Goal: Task Accomplishment & Management: Complete application form

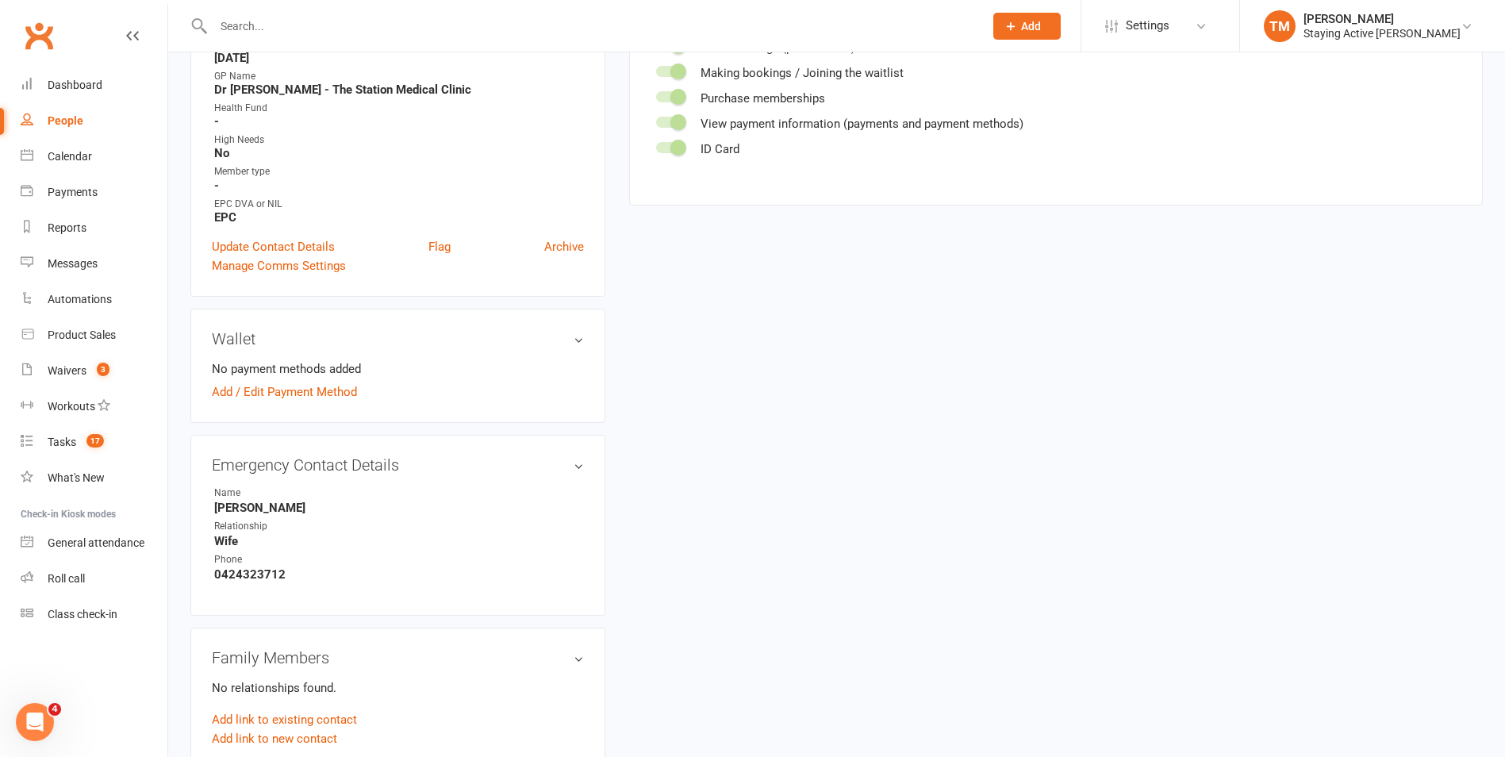
click at [535, 332] on h3 "Wallet" at bounding box center [398, 338] width 372 height 17
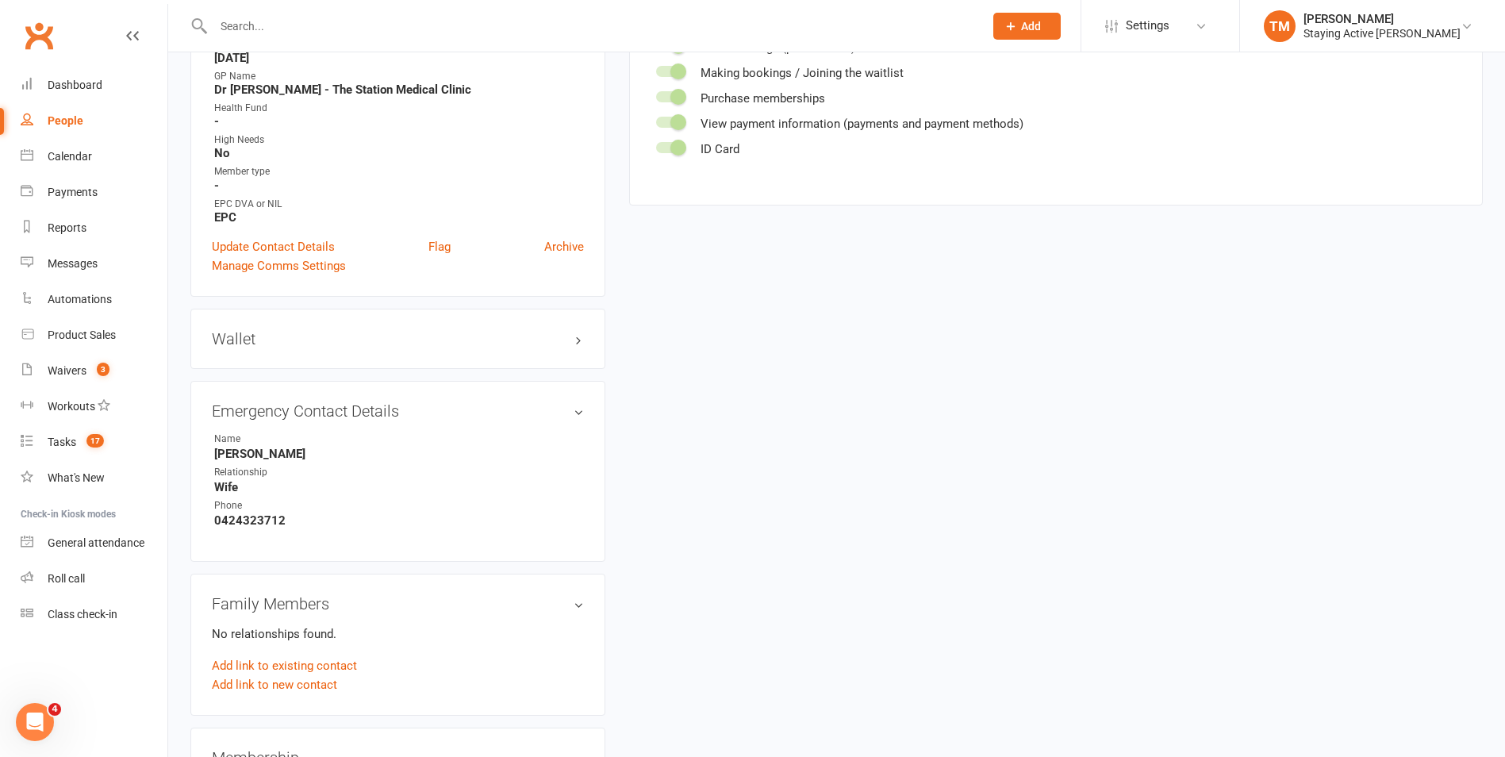
click at [535, 332] on h3 "Wallet" at bounding box center [398, 338] width 372 height 17
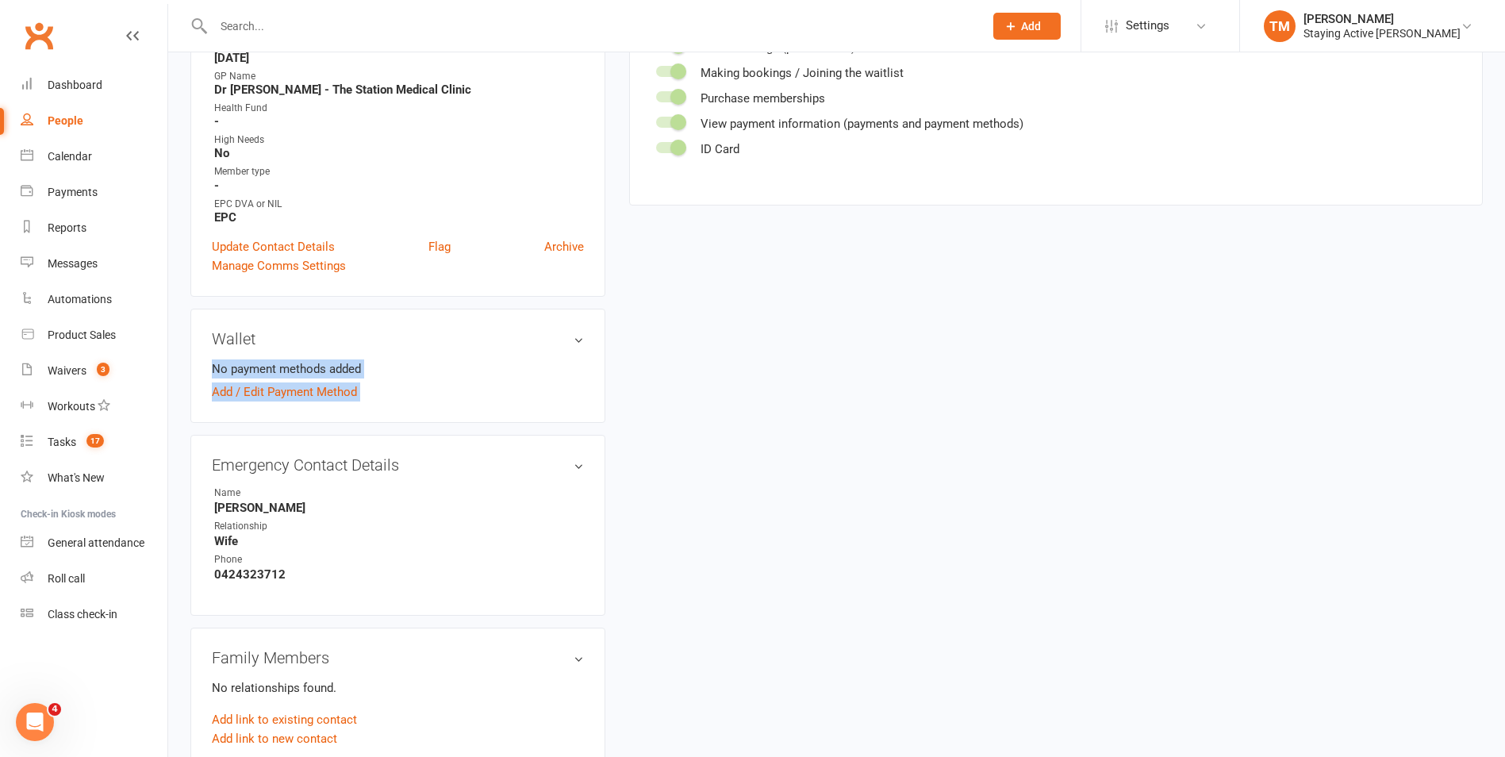
click at [332, 317] on div "Wallet No payment methods added Add / Edit Payment Method" at bounding box center [397, 366] width 415 height 114
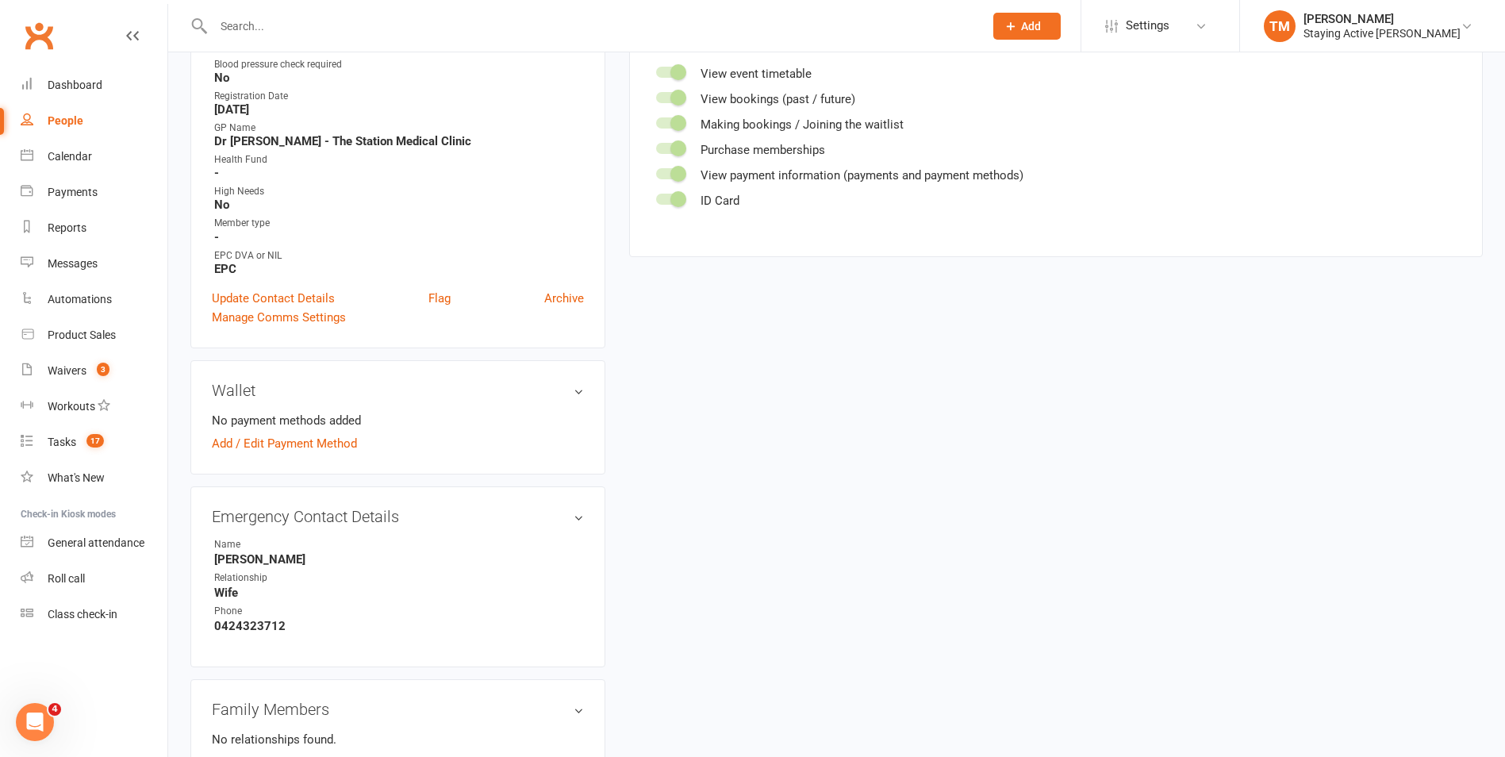
scroll to position [476, 0]
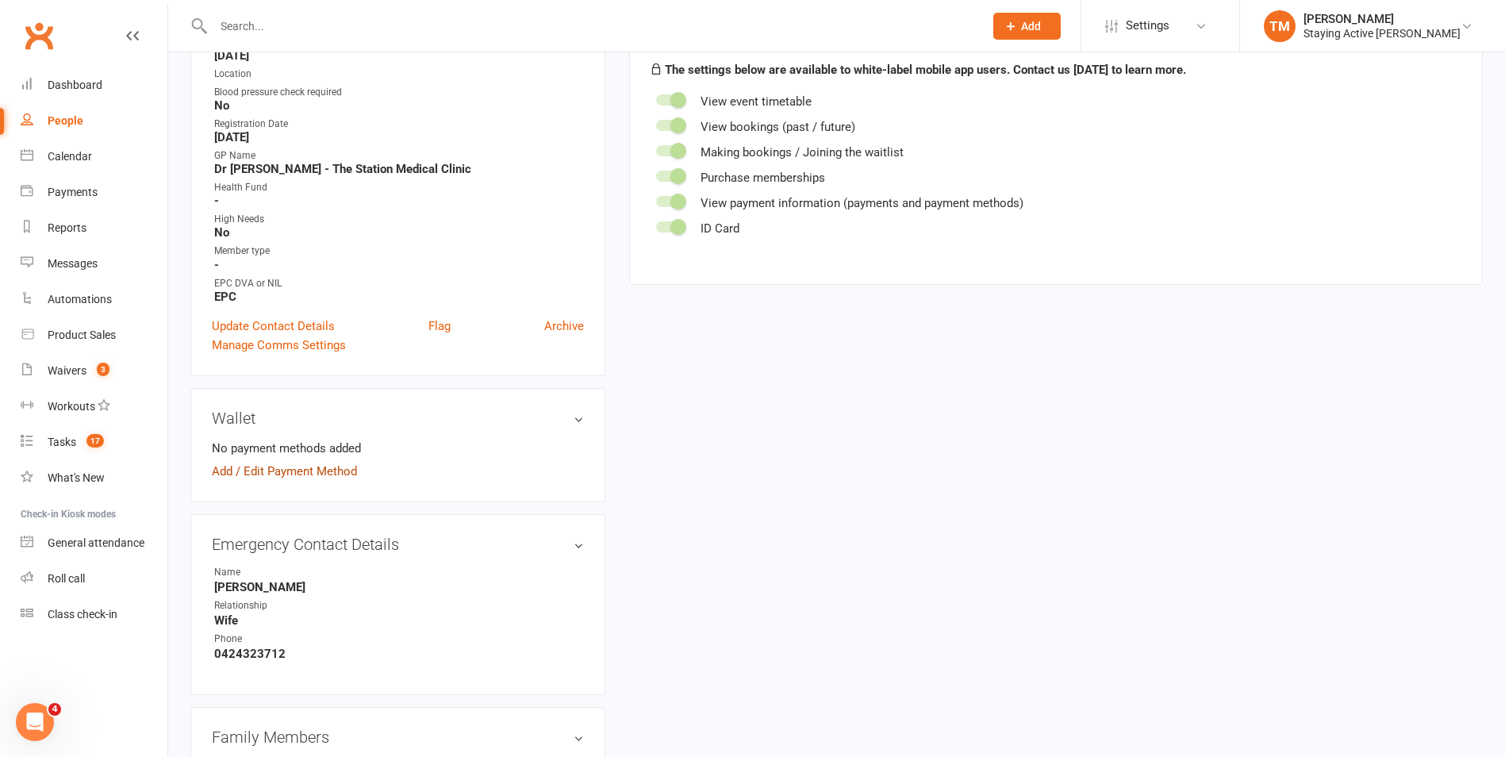
click at [294, 471] on link "Add / Edit Payment Method" at bounding box center [284, 471] width 145 height 19
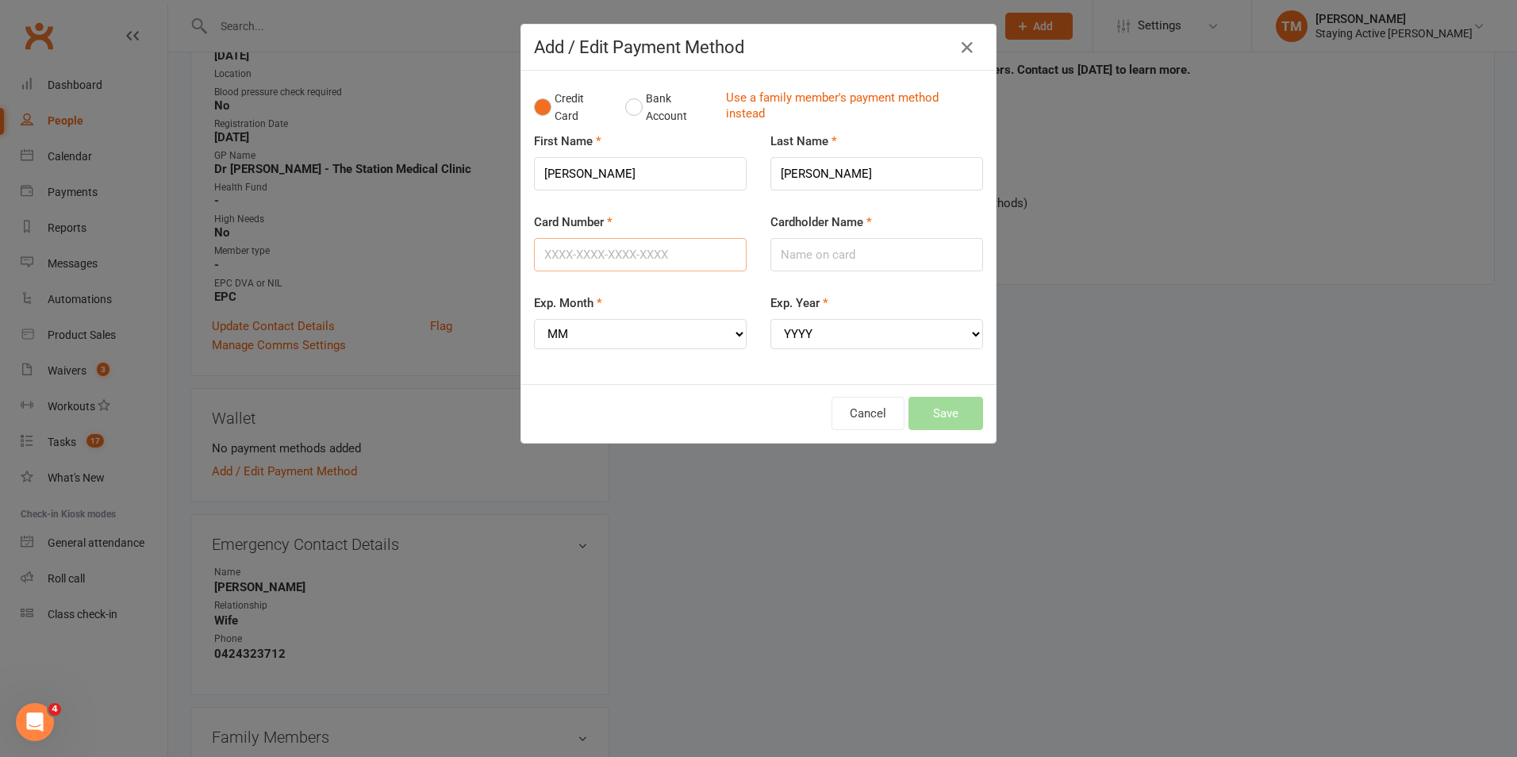
click at [633, 252] on input "Card Number" at bounding box center [640, 254] width 213 height 33
click at [578, 263] on input "Card Number" at bounding box center [640, 254] width 213 height 33
type input "4940525285610994"
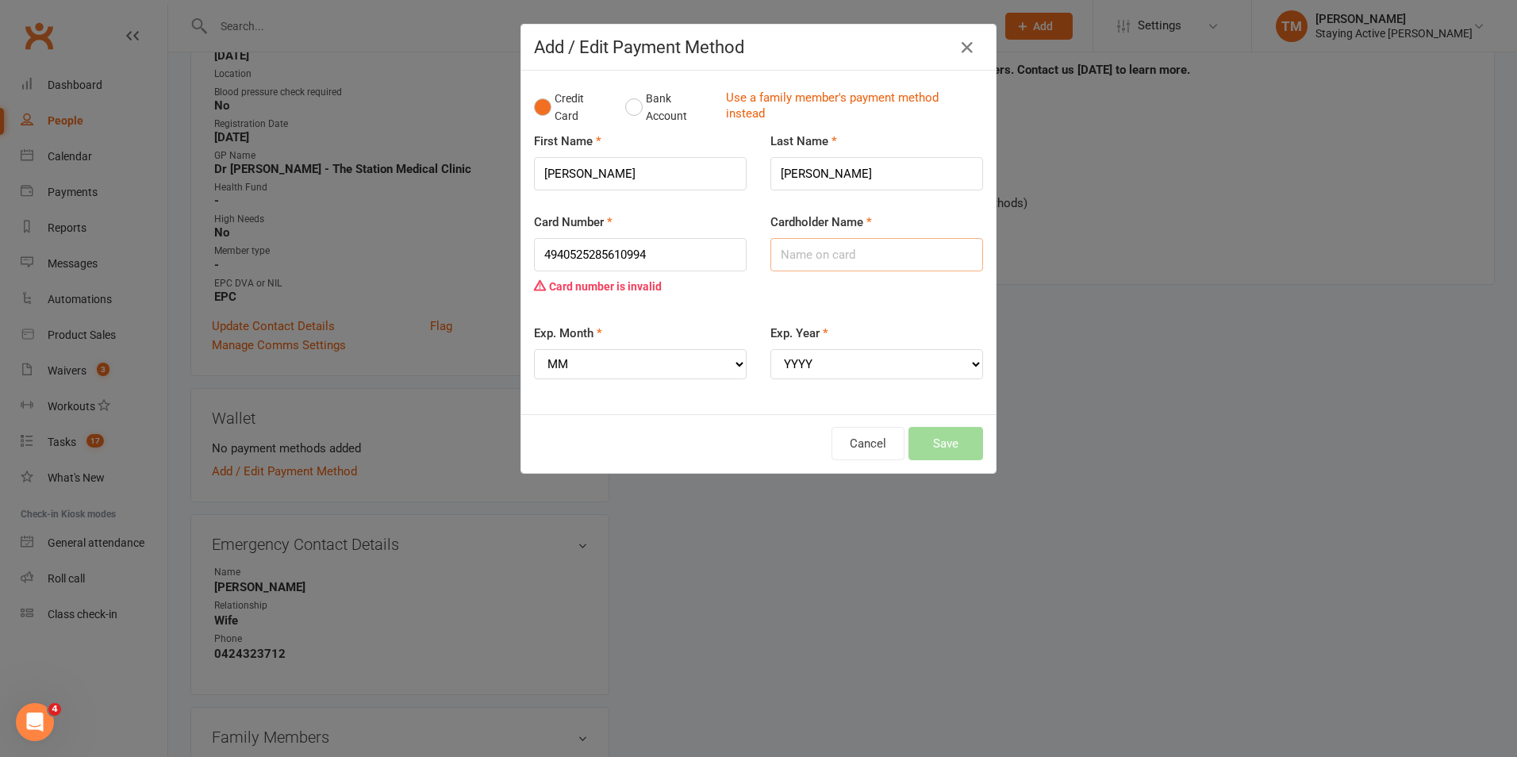
click at [826, 250] on input "Cardholder Name" at bounding box center [876, 254] width 213 height 33
type input "[PERSON_NAME]"
click at [549, 252] on input "4940525285610994" at bounding box center [640, 254] width 213 height 33
click at [551, 256] on input "4940525285610994" at bounding box center [640, 254] width 213 height 33
click at [564, 254] on input "4940525285610994" at bounding box center [640, 254] width 213 height 33
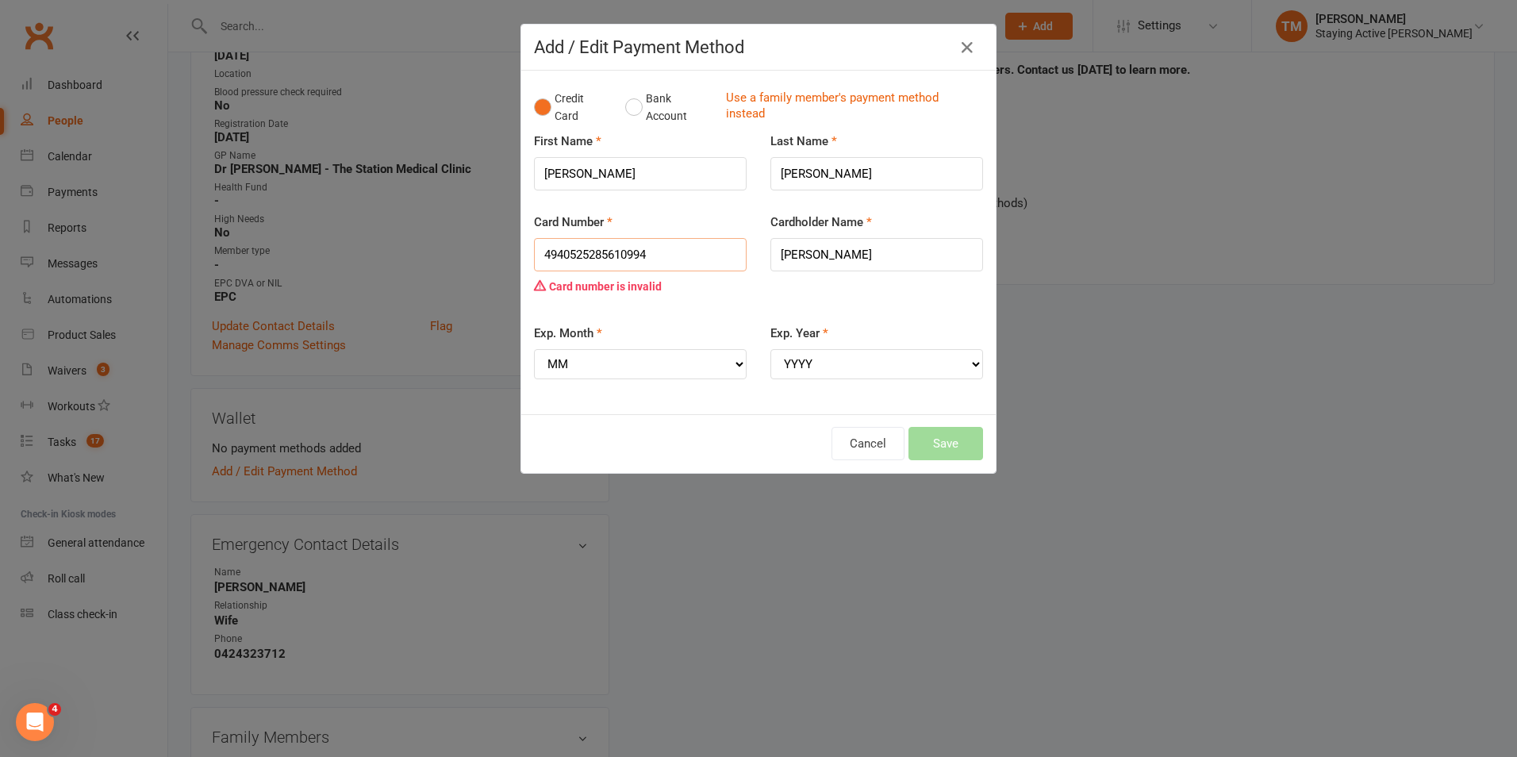
click at [574, 253] on input "4940525285610994" at bounding box center [640, 254] width 213 height 33
click at [580, 253] on input "4940525285610994" at bounding box center [640, 254] width 213 height 33
click at [586, 253] on input "4940525285610994" at bounding box center [640, 254] width 213 height 33
click at [588, 253] on input "4940525285610994" at bounding box center [640, 254] width 213 height 33
click at [590, 253] on input "4940525285610994" at bounding box center [640, 254] width 213 height 33
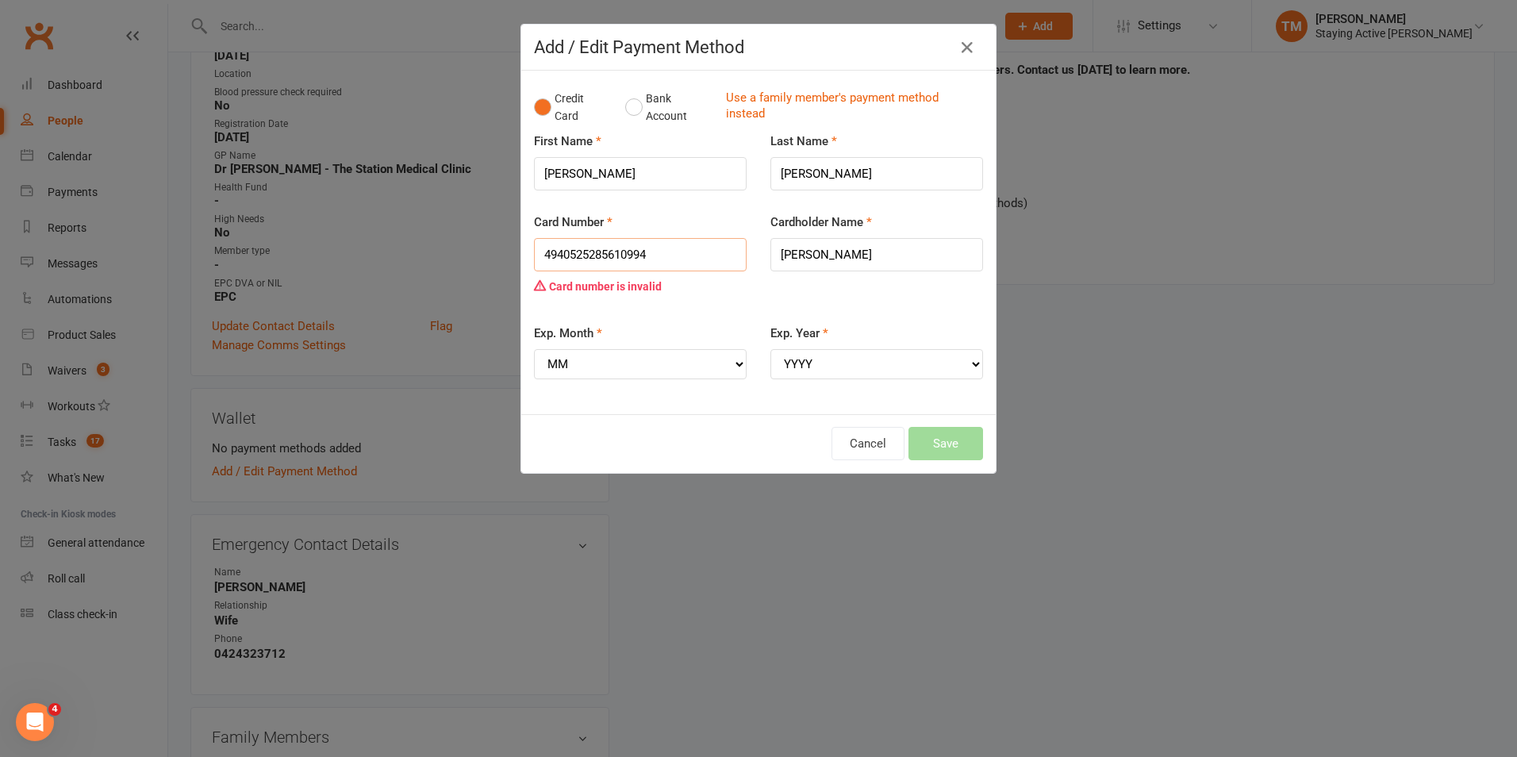
click at [638, 253] on input "4940525285610994" at bounding box center [640, 254] width 213 height 33
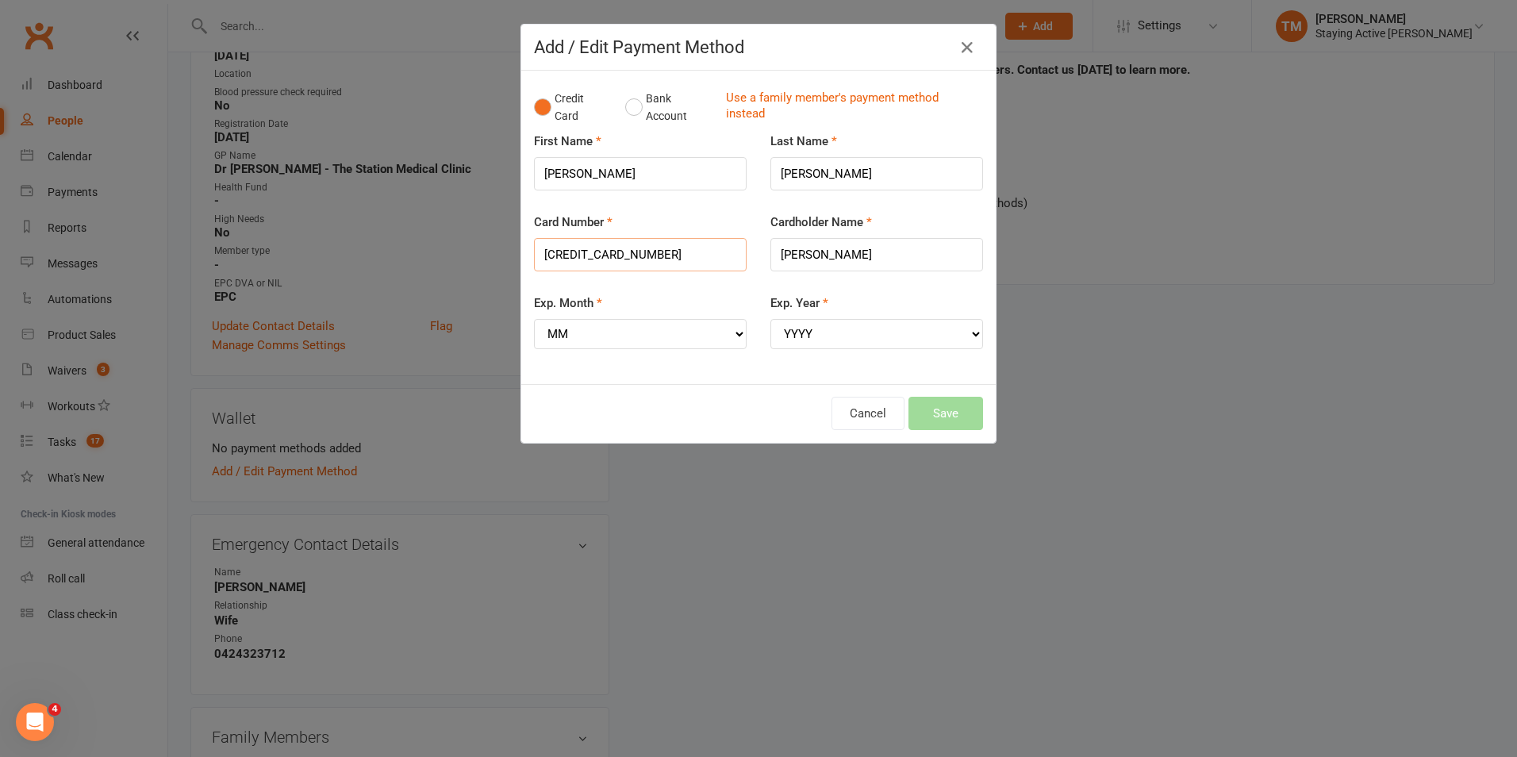
type input "[CREDIT_CARD_NUMBER]"
click at [653, 335] on select "MM 01 02 03 04 05 06 07 08 09 10 11 12" at bounding box center [640, 334] width 213 height 30
select select "01"
click at [534, 319] on select "MM 01 02 03 04 05 06 07 08 09 10 11 12" at bounding box center [640, 334] width 213 height 30
click at [810, 340] on select "YYYY 2025 2026 2027 2028 2029 2030 2031 2032 2033 2034" at bounding box center [876, 334] width 213 height 30
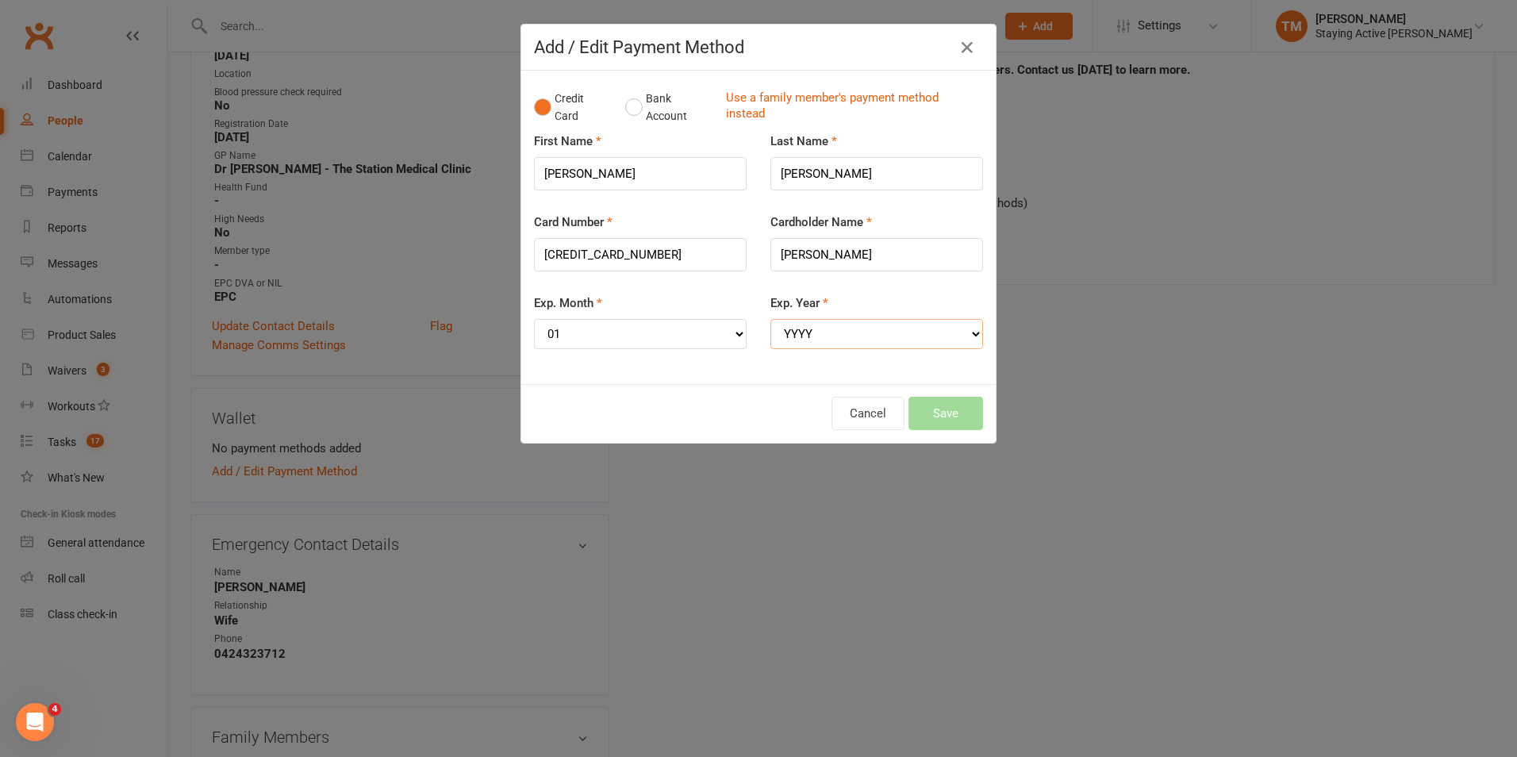
select select "2027"
click at [770, 319] on select "YYYY 2025 2026 2027 2028 2029 2030 2031 2032 2033 2034" at bounding box center [876, 334] width 213 height 30
click at [930, 409] on button "Save" at bounding box center [946, 413] width 75 height 33
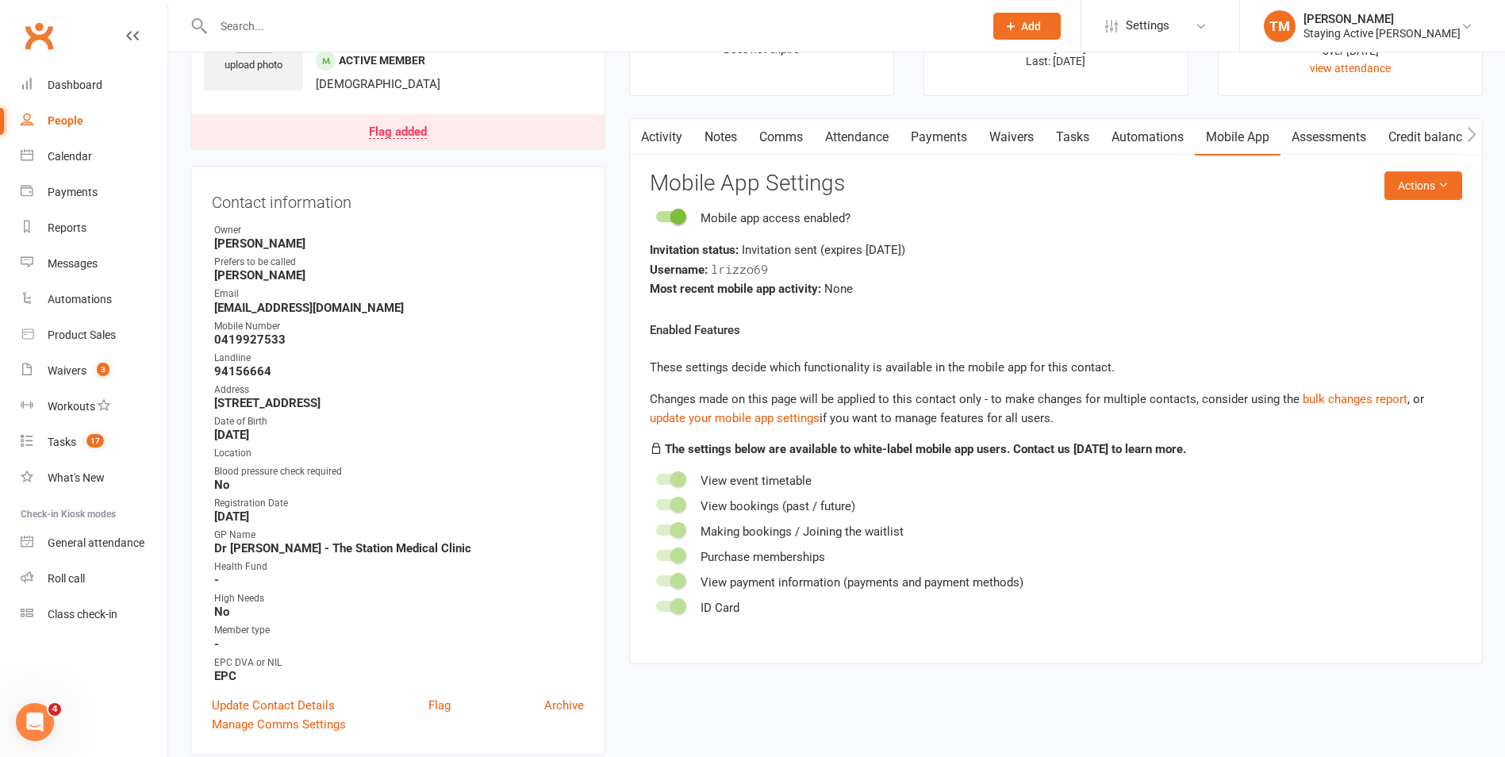
scroll to position [0, 0]
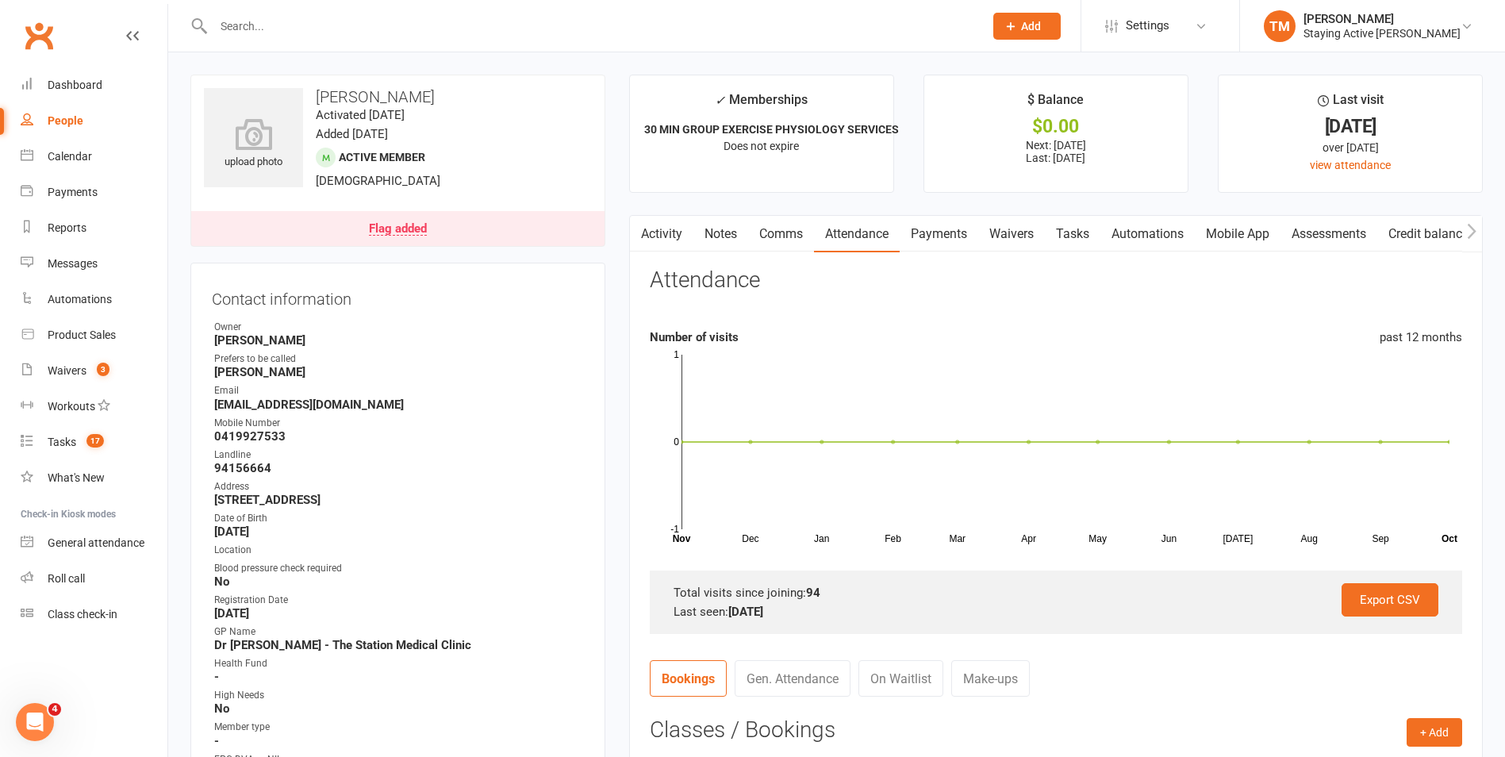
click at [347, 25] on input "text" at bounding box center [591, 26] width 764 height 22
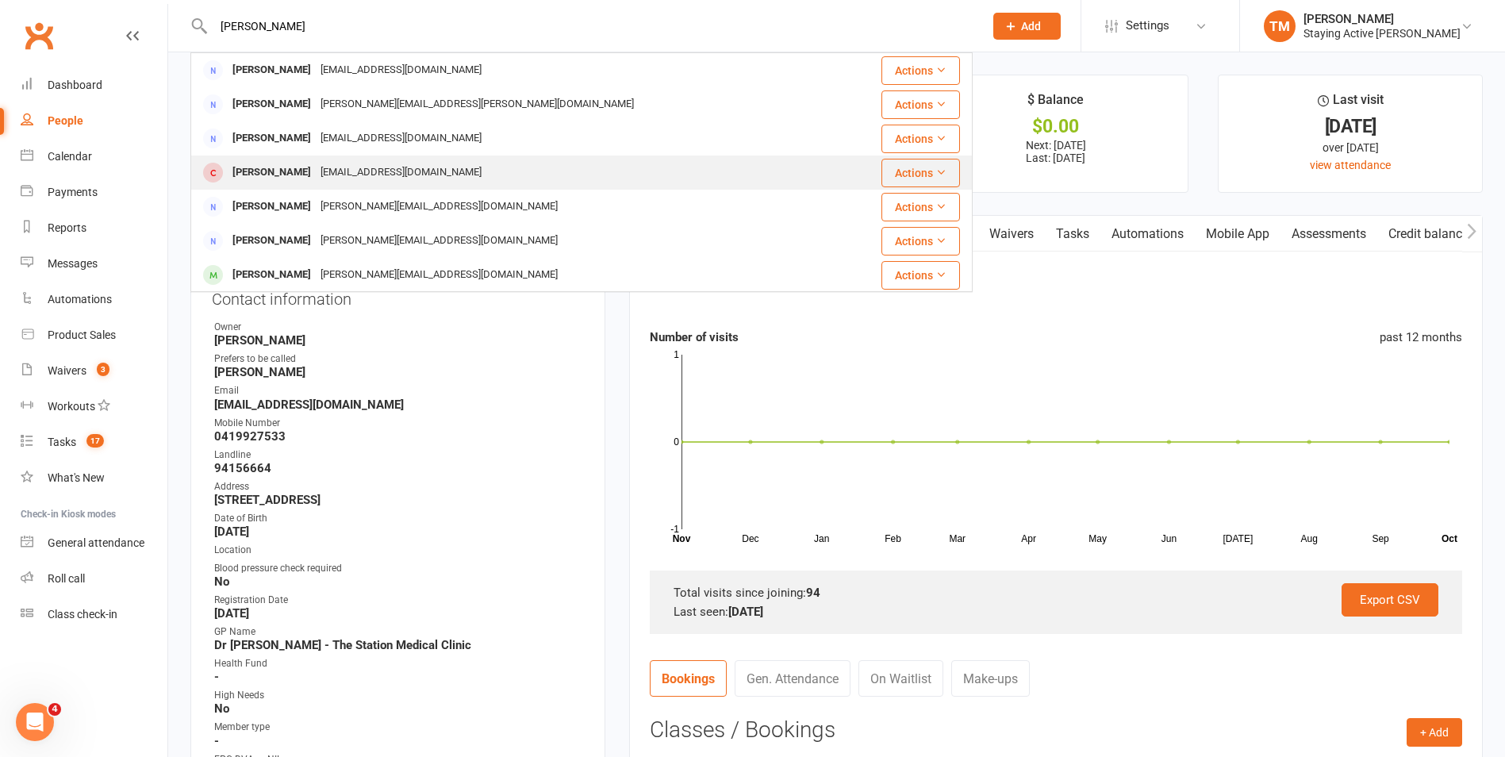
type input "trish"
click at [332, 168] on div "tickeyfrost@gmail.com" at bounding box center [401, 172] width 171 height 23
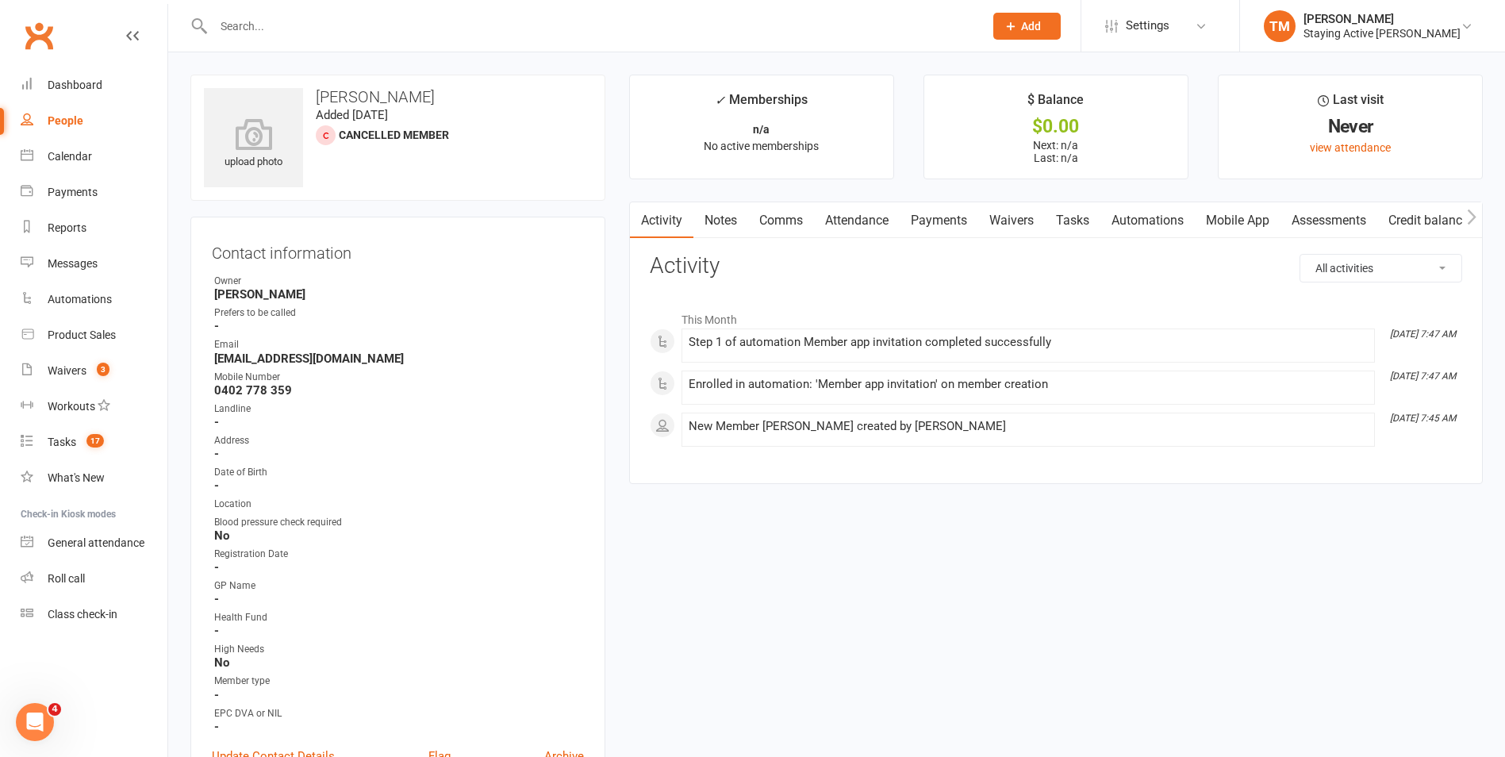
click at [1309, 216] on link "Assessments" at bounding box center [1329, 220] width 97 height 37
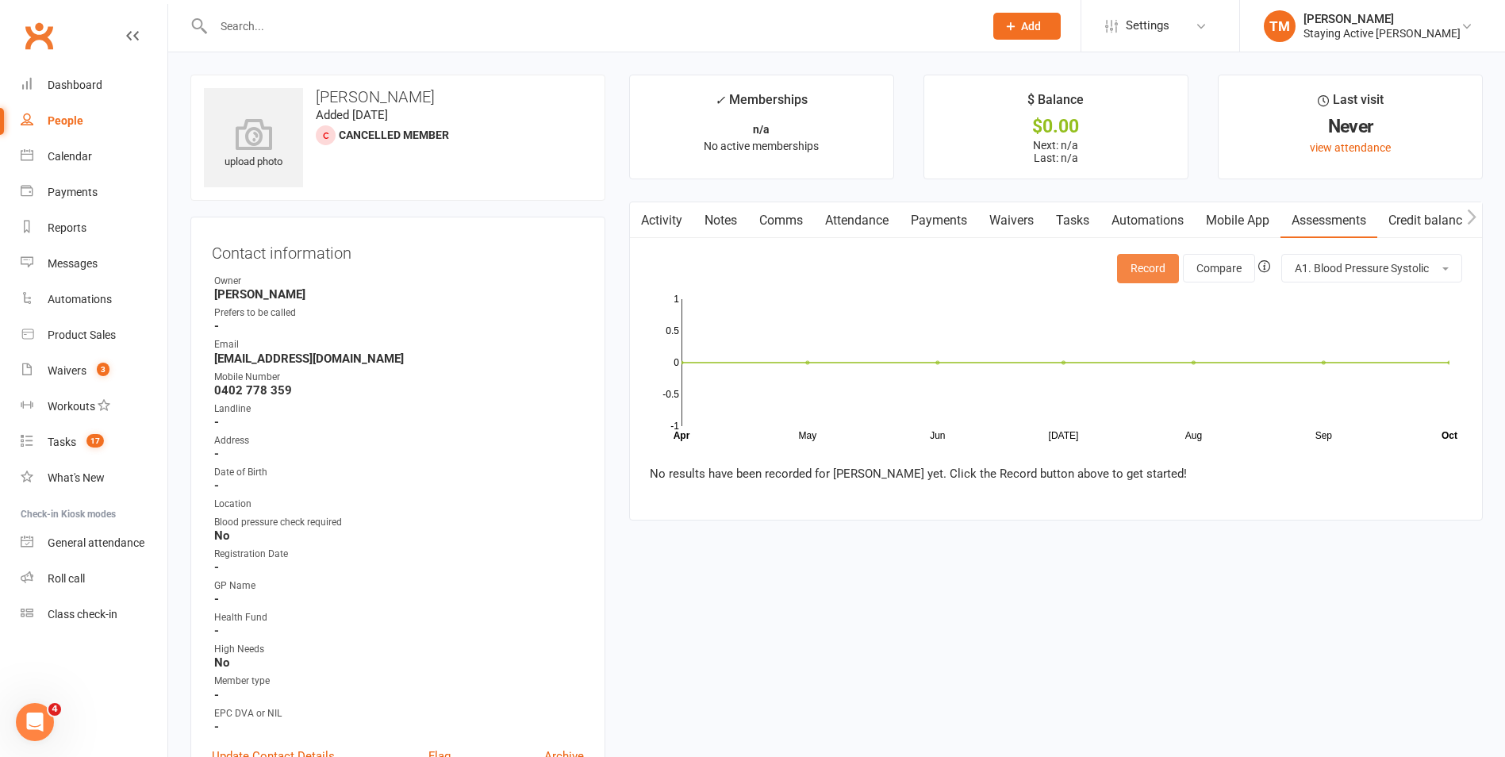
click at [1147, 272] on button "Record" at bounding box center [1148, 268] width 62 height 29
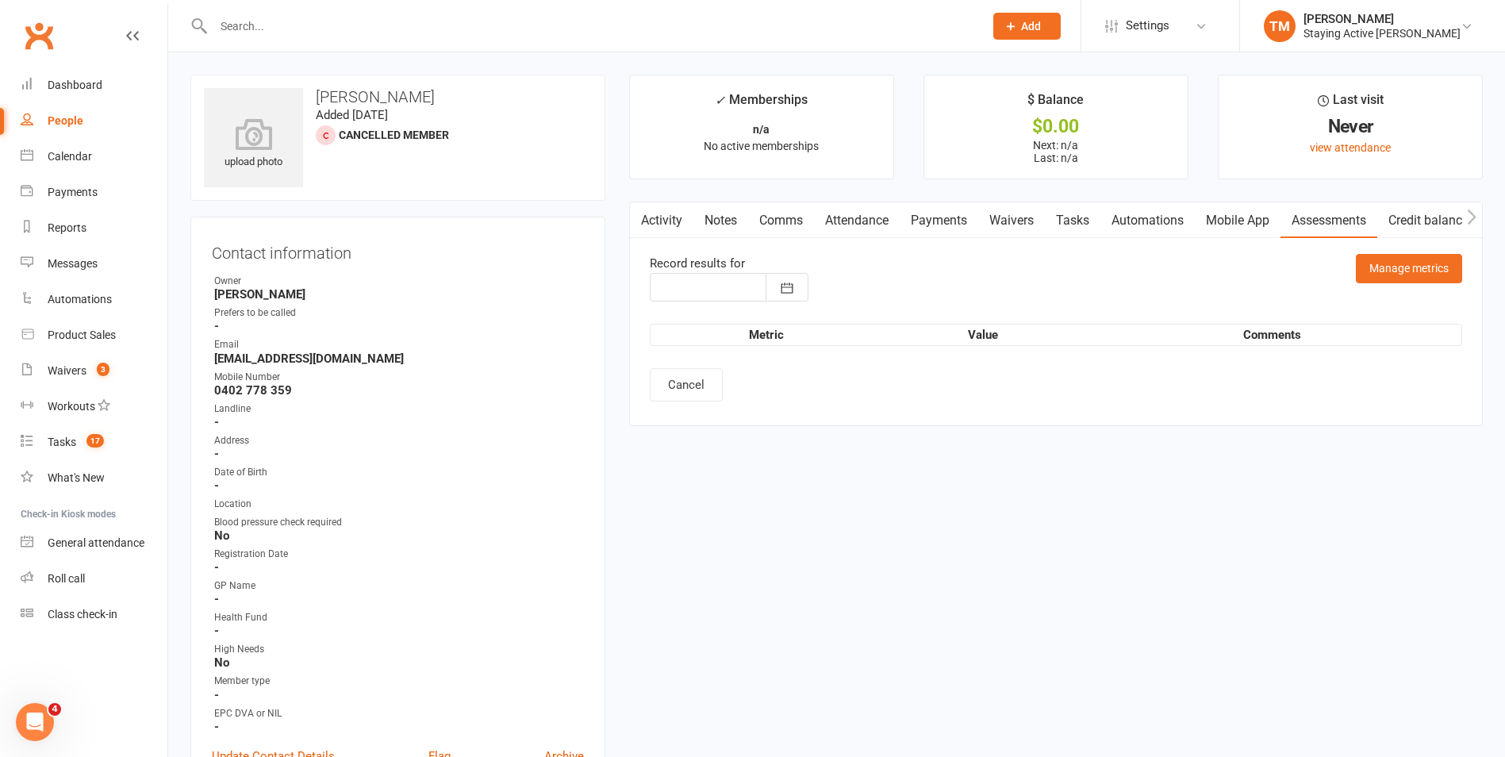
type input "14 Oct 2025"
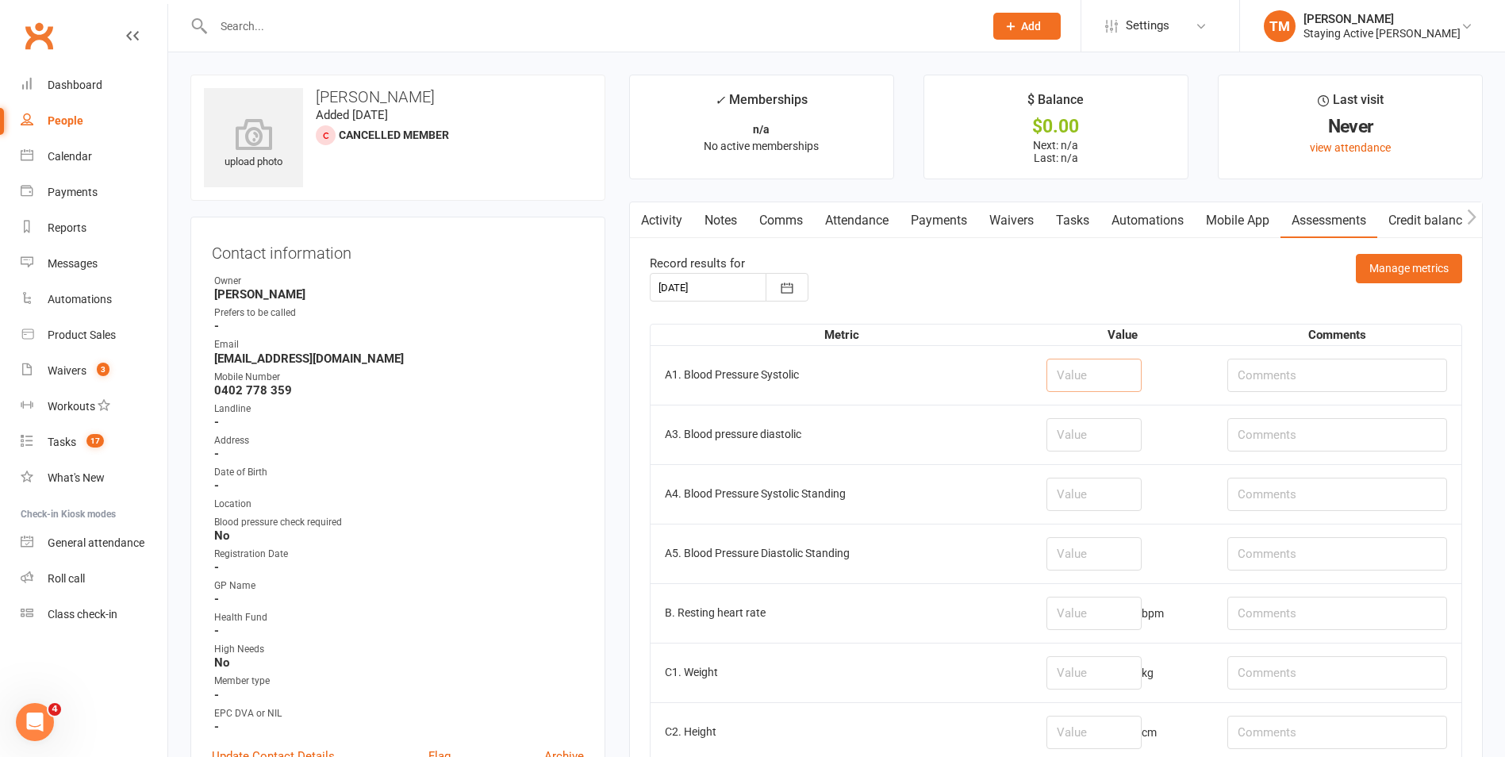
click at [1047, 381] on input "number" at bounding box center [1094, 375] width 95 height 33
click at [981, 376] on td "A1. Blood Pressure Systolic" at bounding box center [842, 375] width 382 height 60
click at [1047, 383] on input "number" at bounding box center [1094, 375] width 95 height 33
click at [1047, 378] on input "number" at bounding box center [1094, 375] width 95 height 33
type input "112"
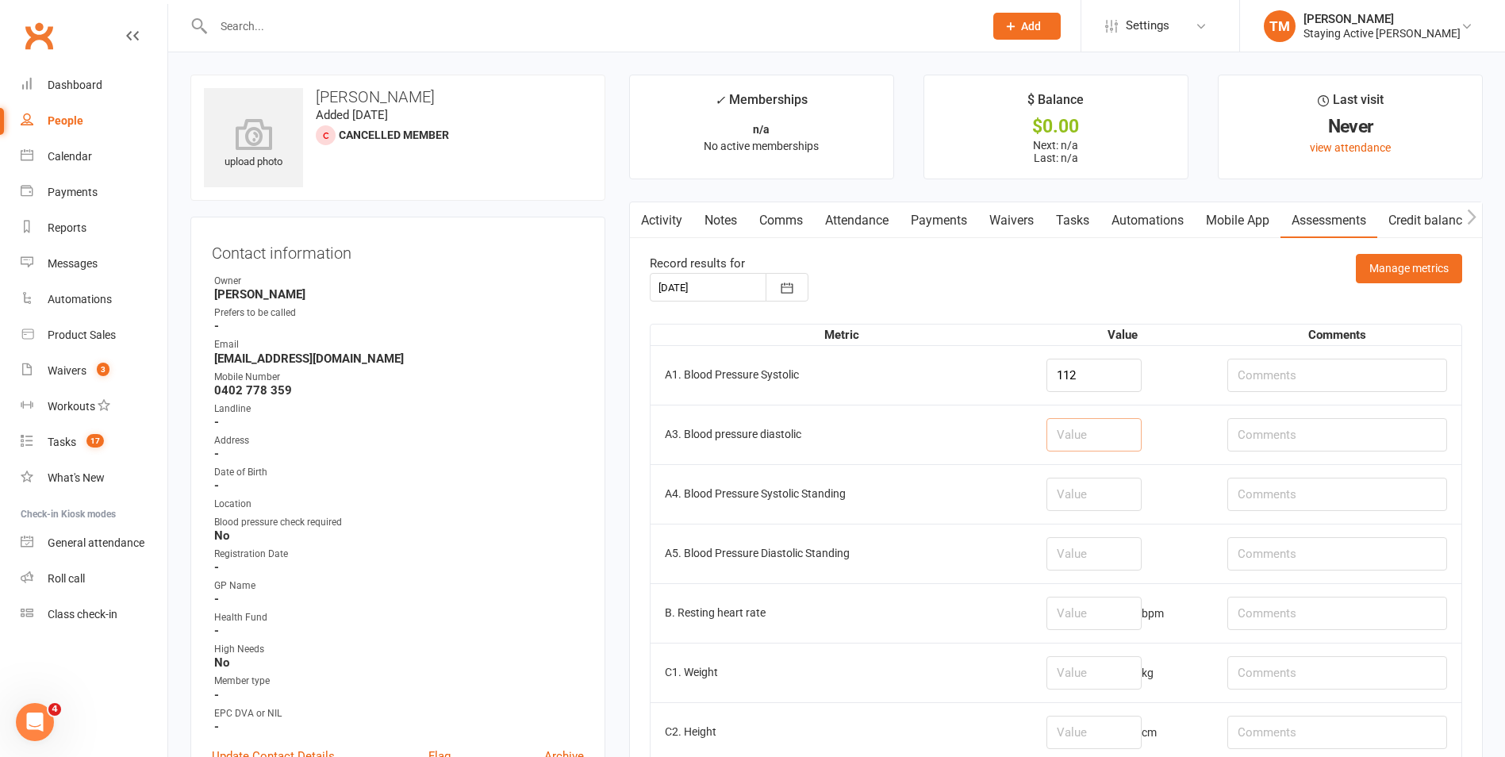
click at [1059, 435] on input "number" at bounding box center [1094, 434] width 95 height 33
type input "54"
click at [955, 379] on td "A1. Blood Pressure Systolic" at bounding box center [842, 375] width 382 height 60
click at [1334, 379] on input "text" at bounding box center [1338, 375] width 220 height 33
type input "53"
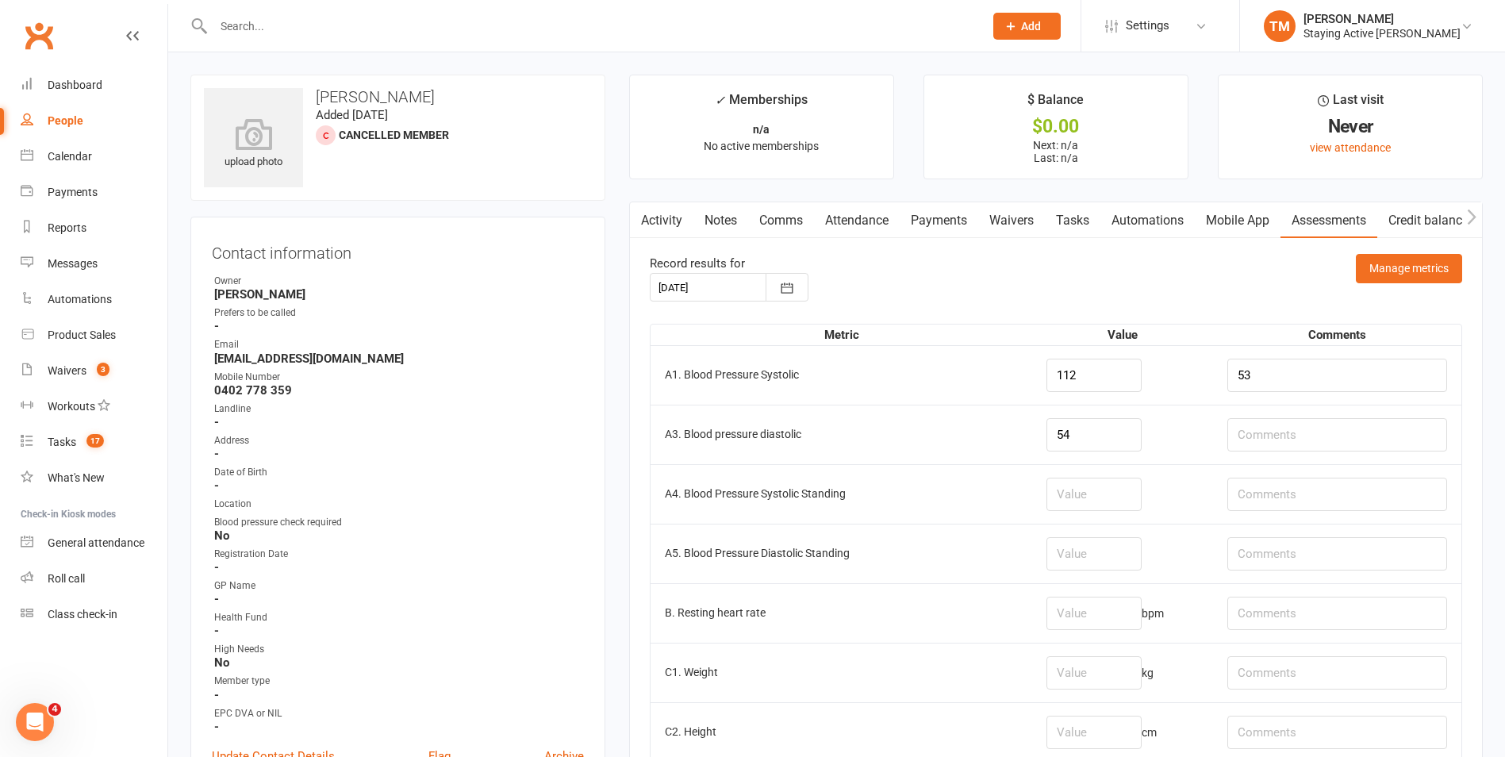
click at [1213, 405] on td "54" at bounding box center [1122, 435] width 181 height 60
click at [1205, 404] on td "112" at bounding box center [1122, 375] width 181 height 60
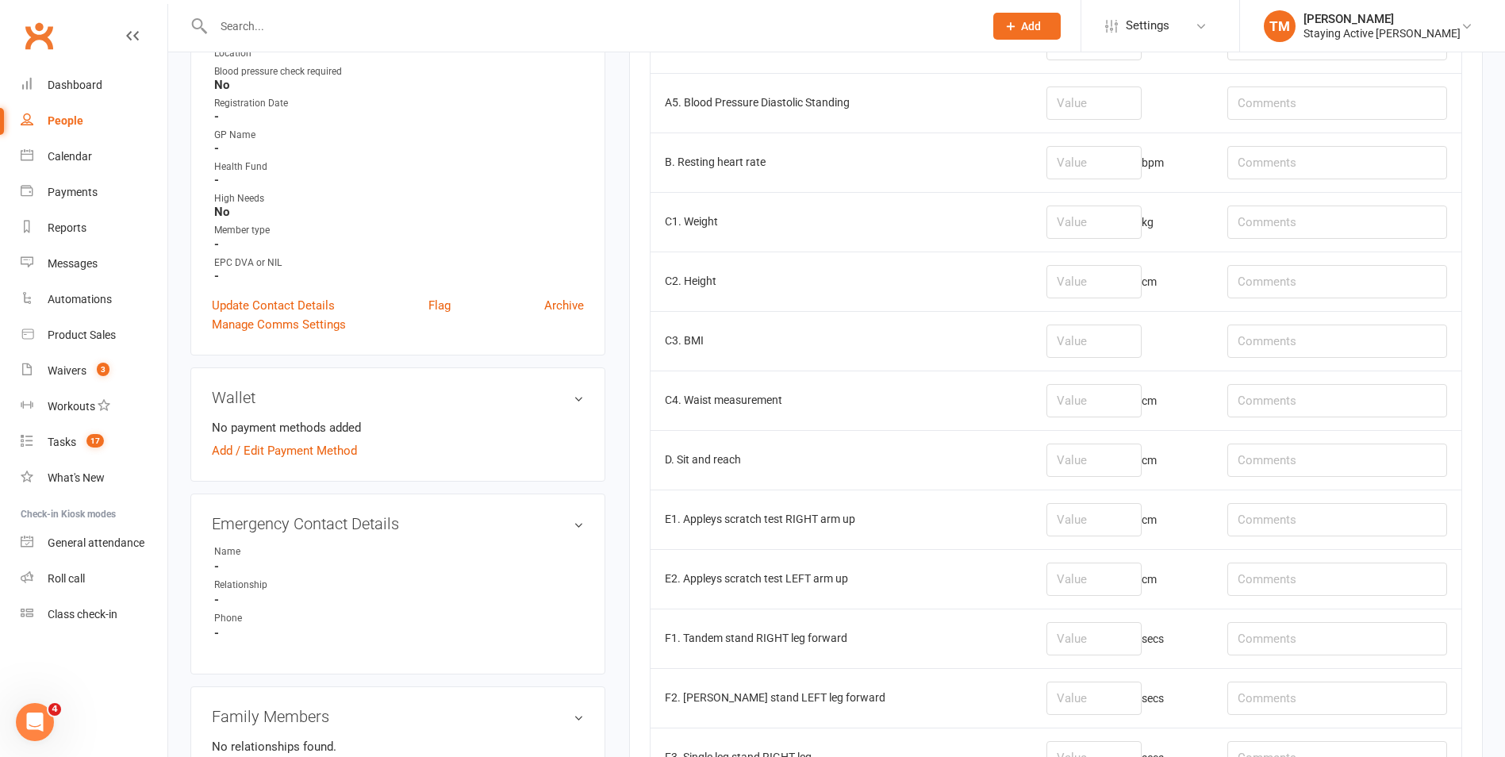
scroll to position [476, 0]
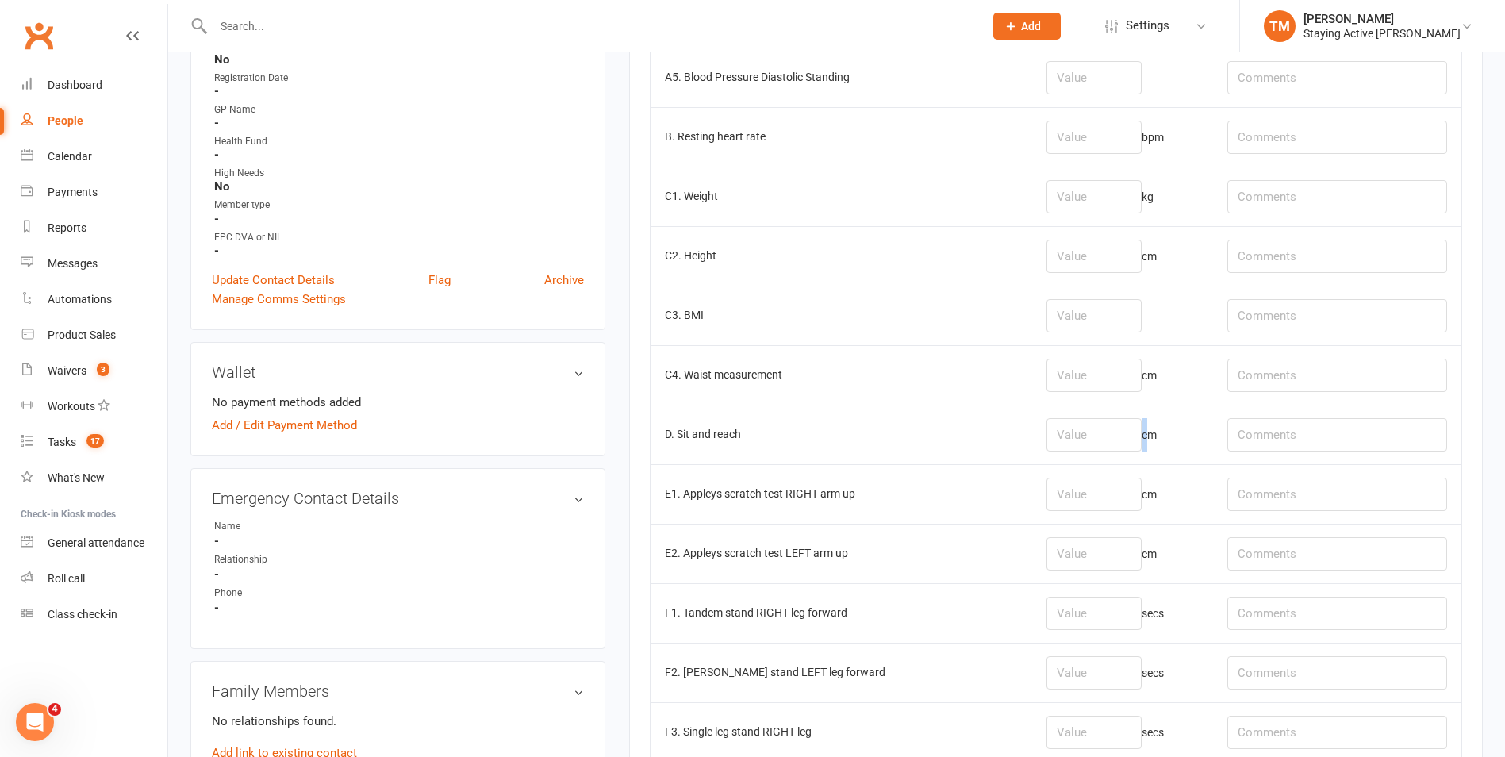
click at [1130, 432] on td "cm" at bounding box center [1122, 435] width 181 height 60
click at [1115, 432] on input "number" at bounding box center [1094, 434] width 95 height 33
type input "-4"
click at [1054, 433] on input "-3.5" at bounding box center [1094, 434] width 95 height 33
click at [1048, 436] on input "-3.5" at bounding box center [1094, 434] width 95 height 33
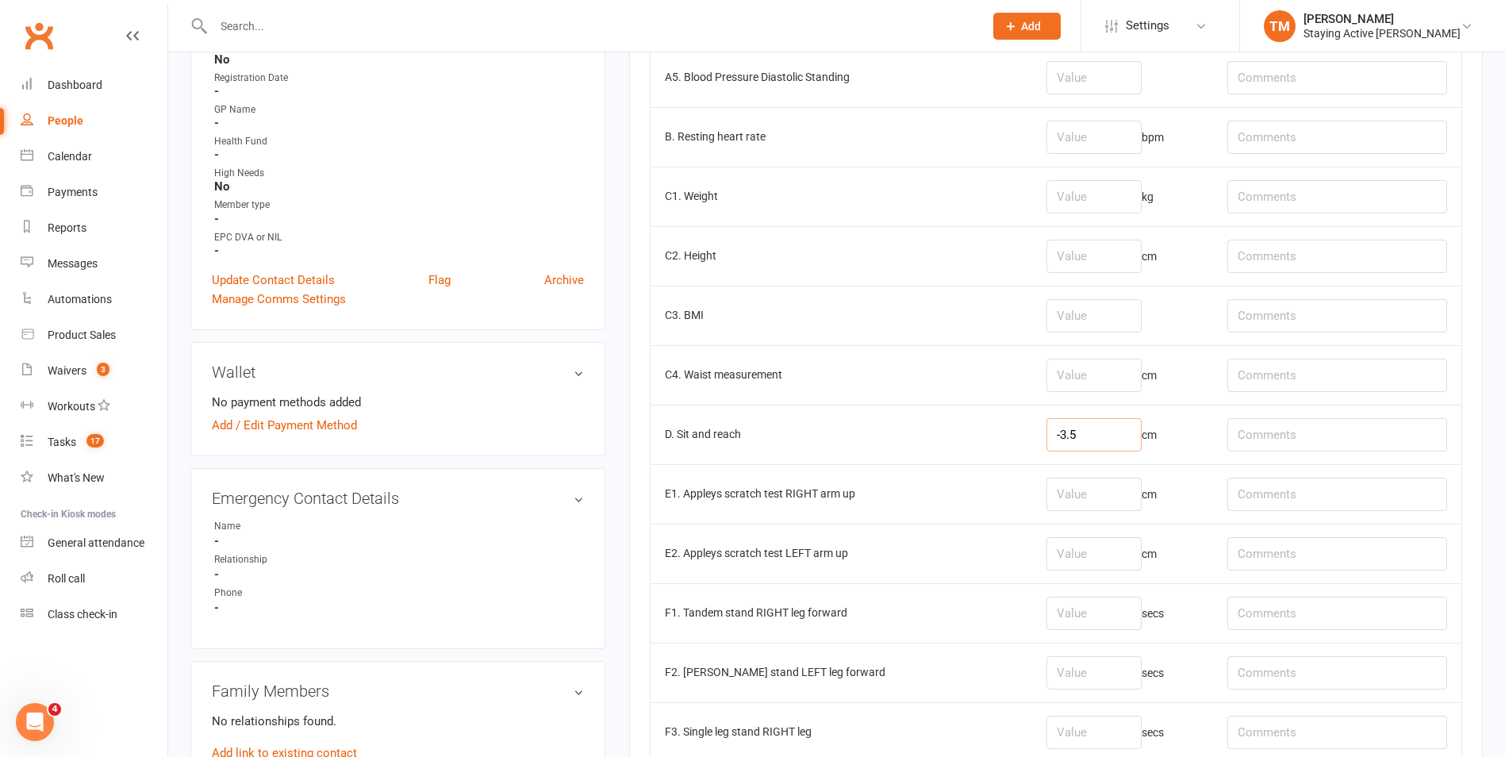
click at [1049, 436] on input "-3.5" at bounding box center [1094, 434] width 95 height 33
type input "-3.5"
click at [1089, 467] on td "cm" at bounding box center [1122, 494] width 181 height 60
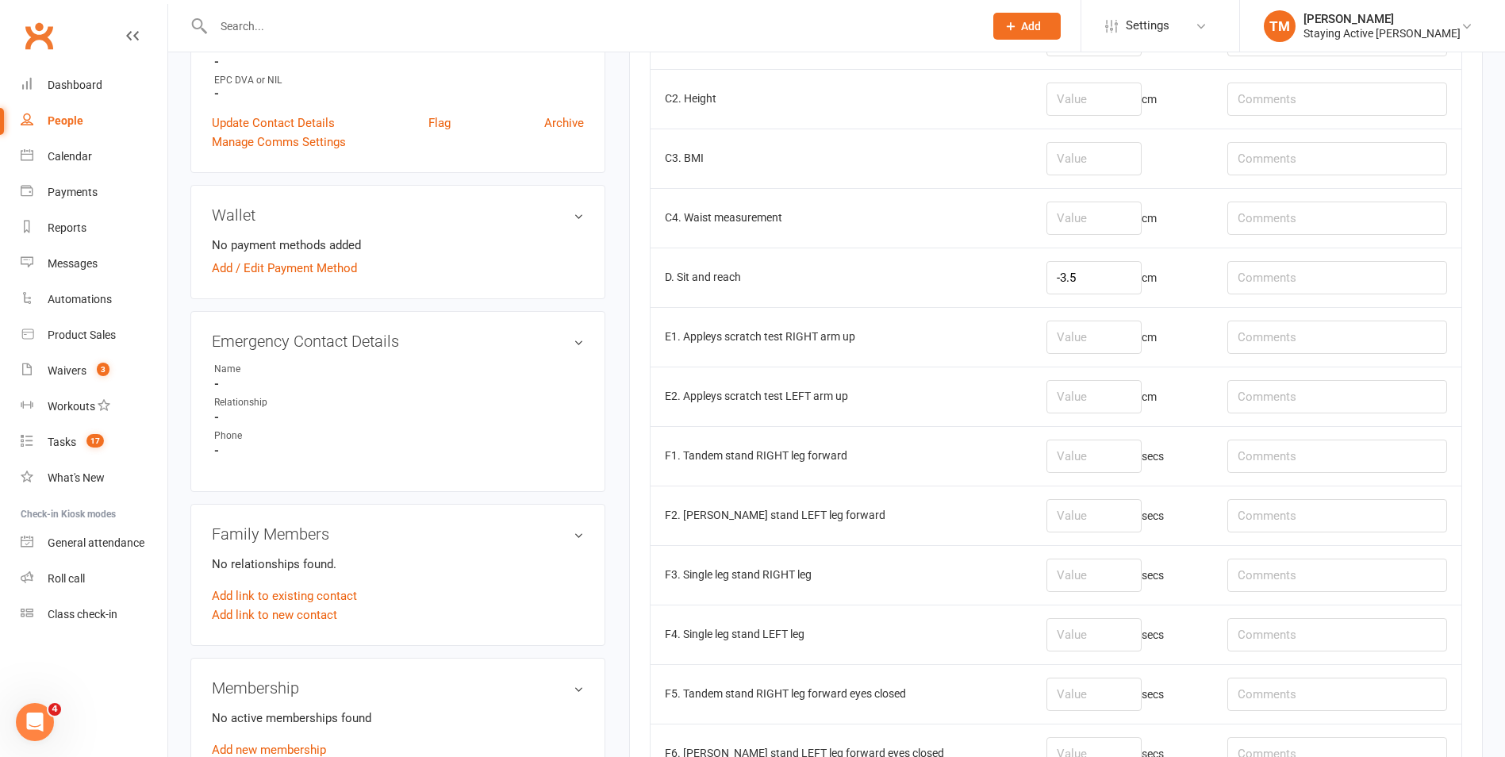
scroll to position [635, 0]
click at [1047, 333] on input "number" at bounding box center [1094, 335] width 95 height 33
click at [1047, 335] on input "number" at bounding box center [1094, 335] width 95 height 33
click at [1032, 392] on td "cm" at bounding box center [1122, 395] width 181 height 60
click at [1047, 394] on input "number" at bounding box center [1094, 394] width 95 height 33
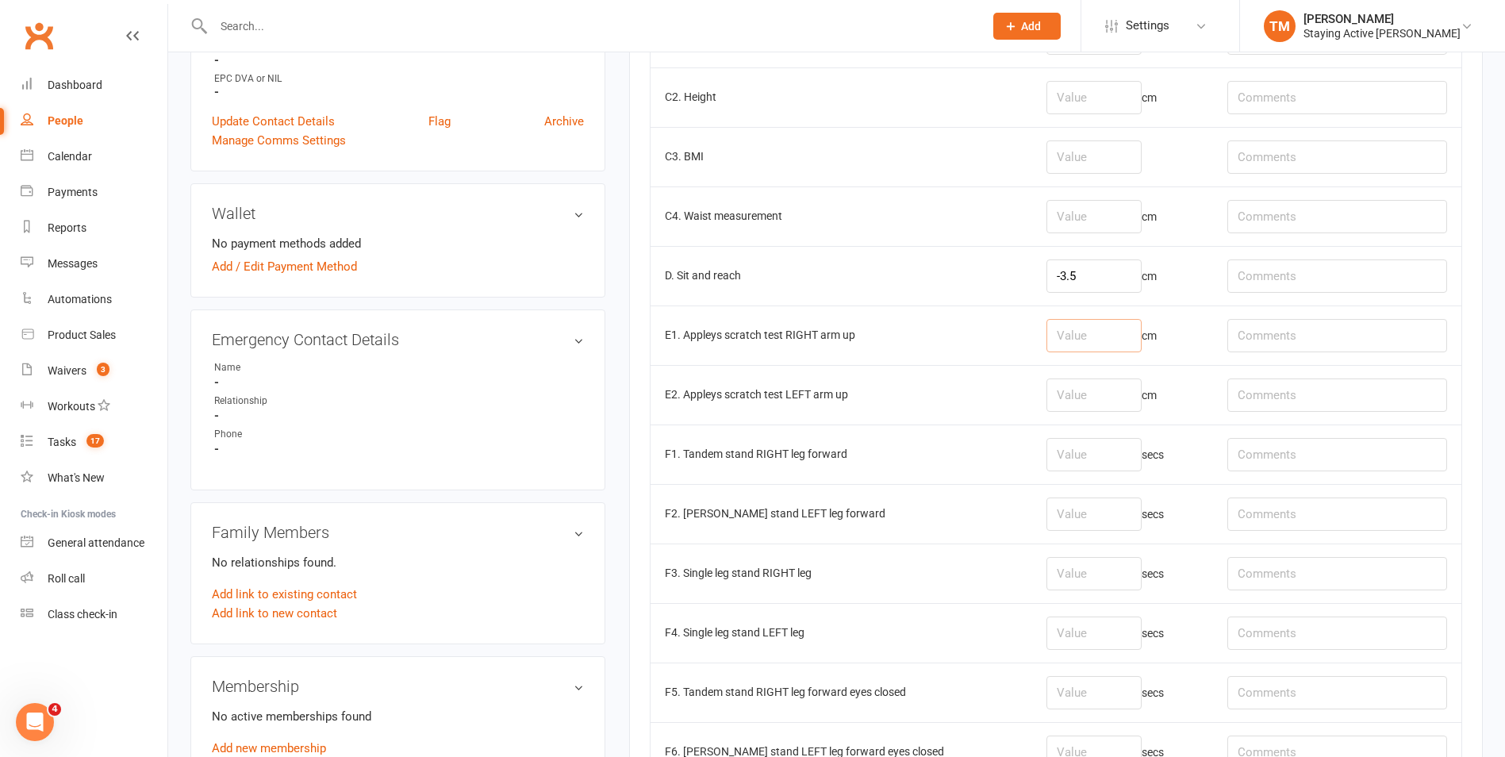
click at [1047, 341] on input "number" at bounding box center [1094, 335] width 95 height 33
click at [1061, 366] on td "cm" at bounding box center [1122, 395] width 181 height 60
click at [1055, 392] on input "number" at bounding box center [1094, 394] width 95 height 33
click at [1049, 339] on input "number" at bounding box center [1094, 335] width 95 height 33
click at [1048, 396] on input "number" at bounding box center [1094, 394] width 95 height 33
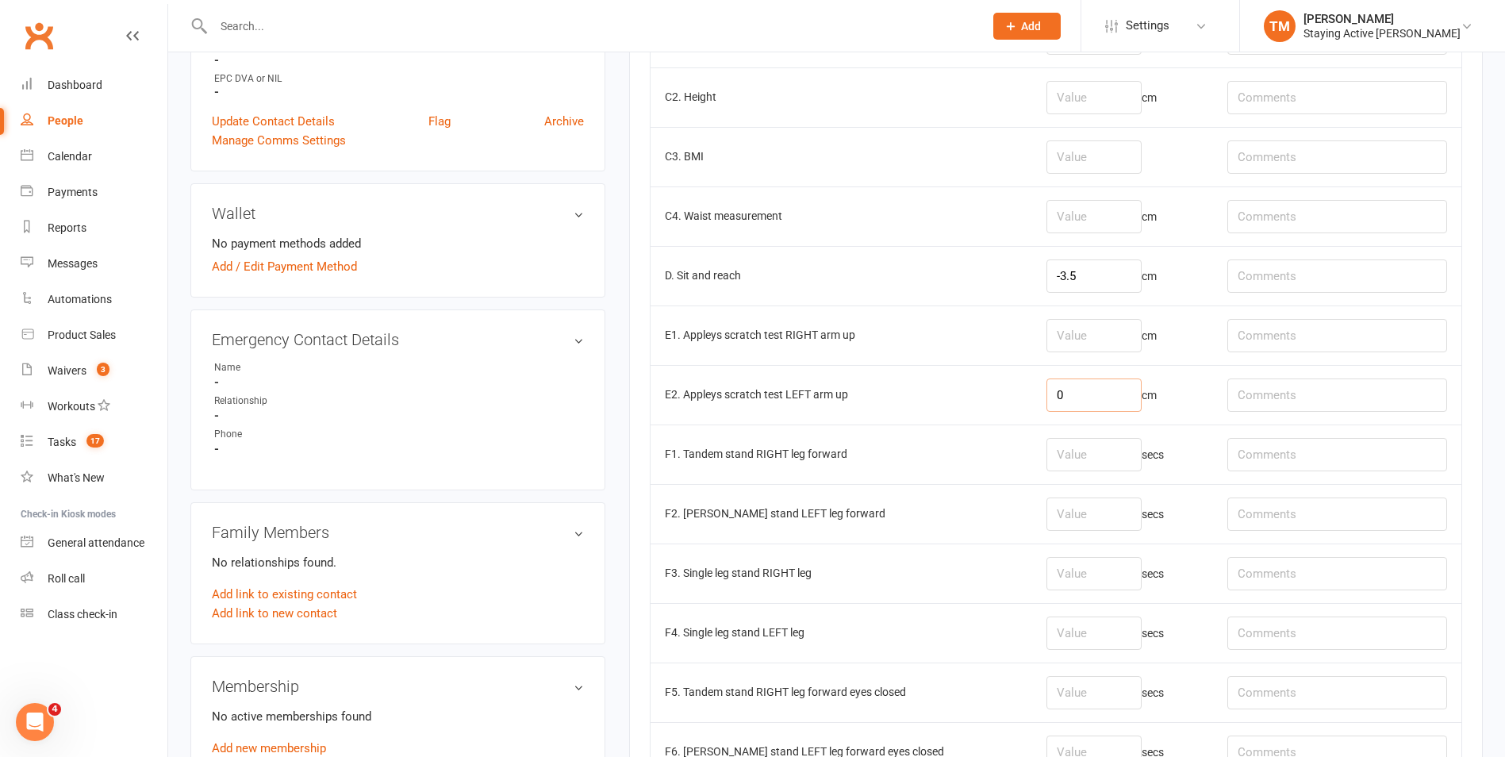
type input "0"
click at [1049, 343] on input "number" at bounding box center [1094, 335] width 95 height 33
type input "1"
click at [979, 357] on td "E1. Appleys scratch test RIGHT arm up" at bounding box center [842, 335] width 382 height 60
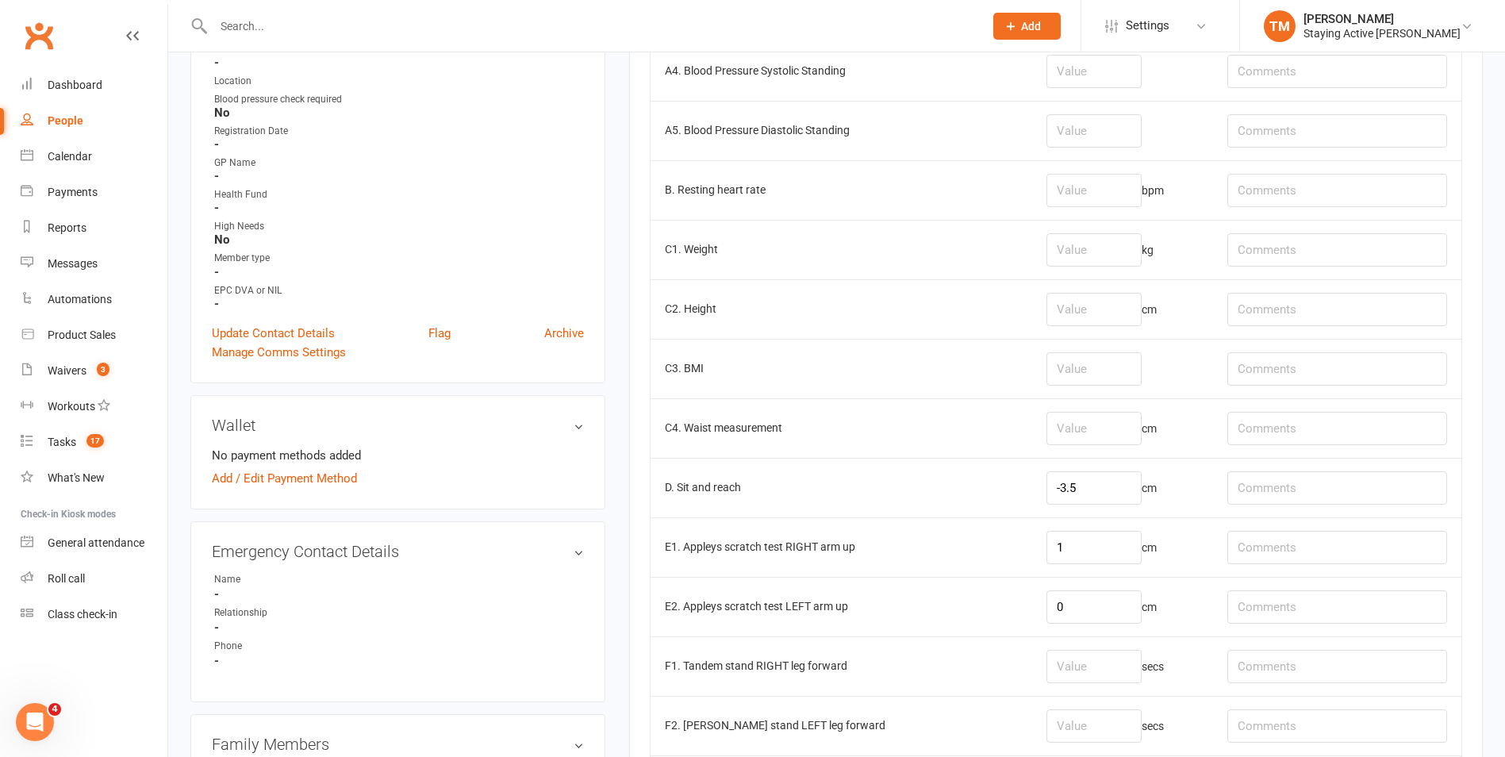
scroll to position [397, 0]
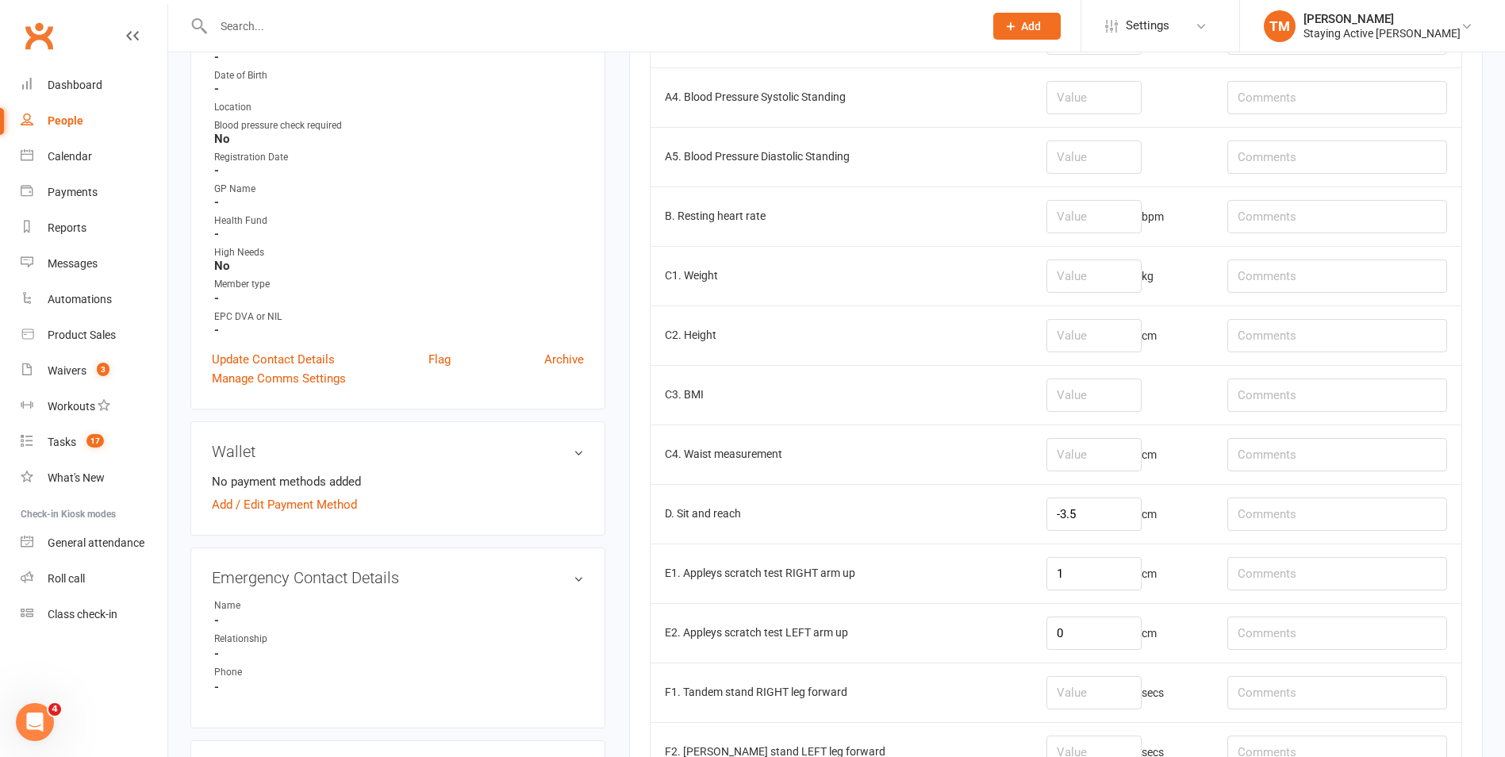
click at [851, 285] on td "C1. Weight" at bounding box center [842, 276] width 382 height 60
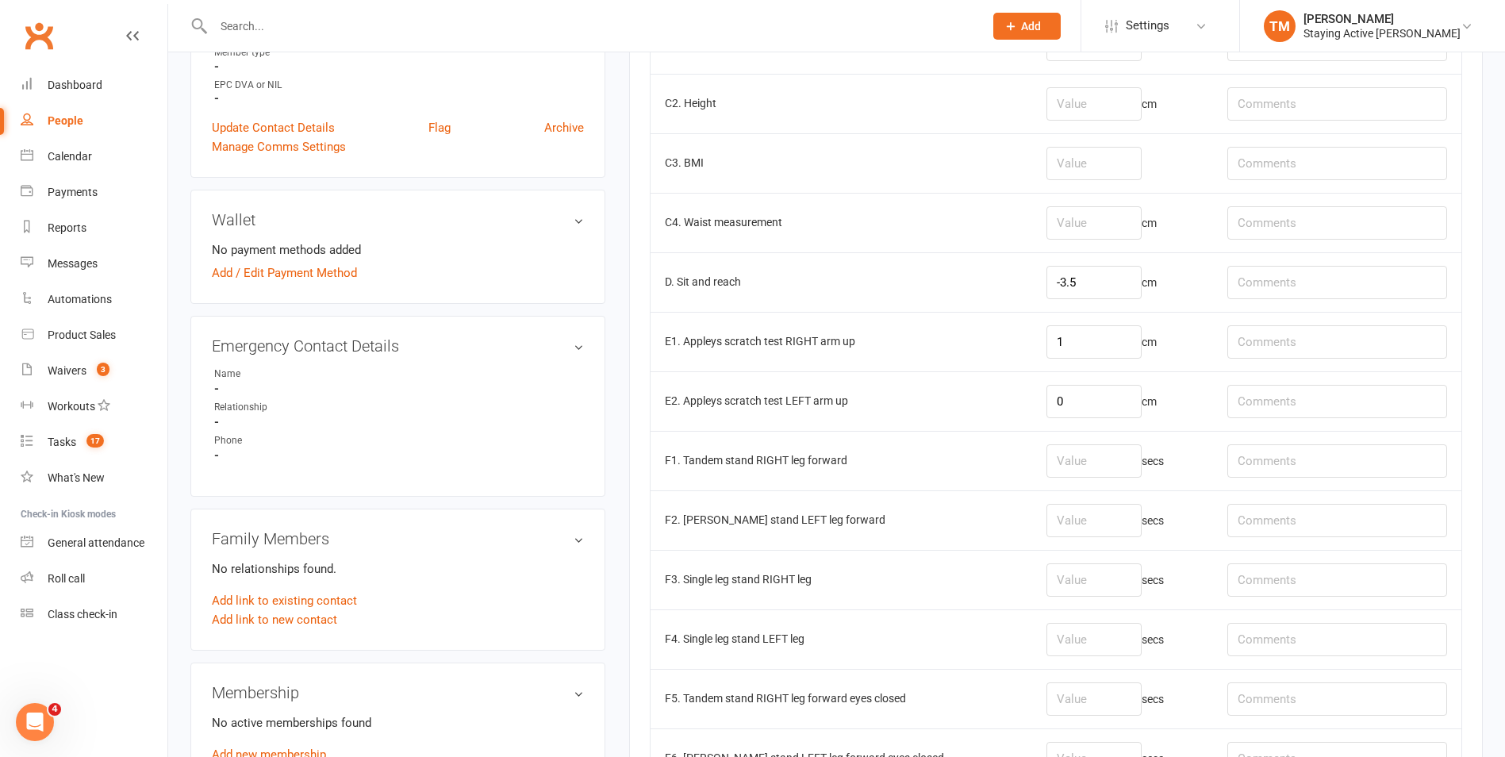
scroll to position [635, 0]
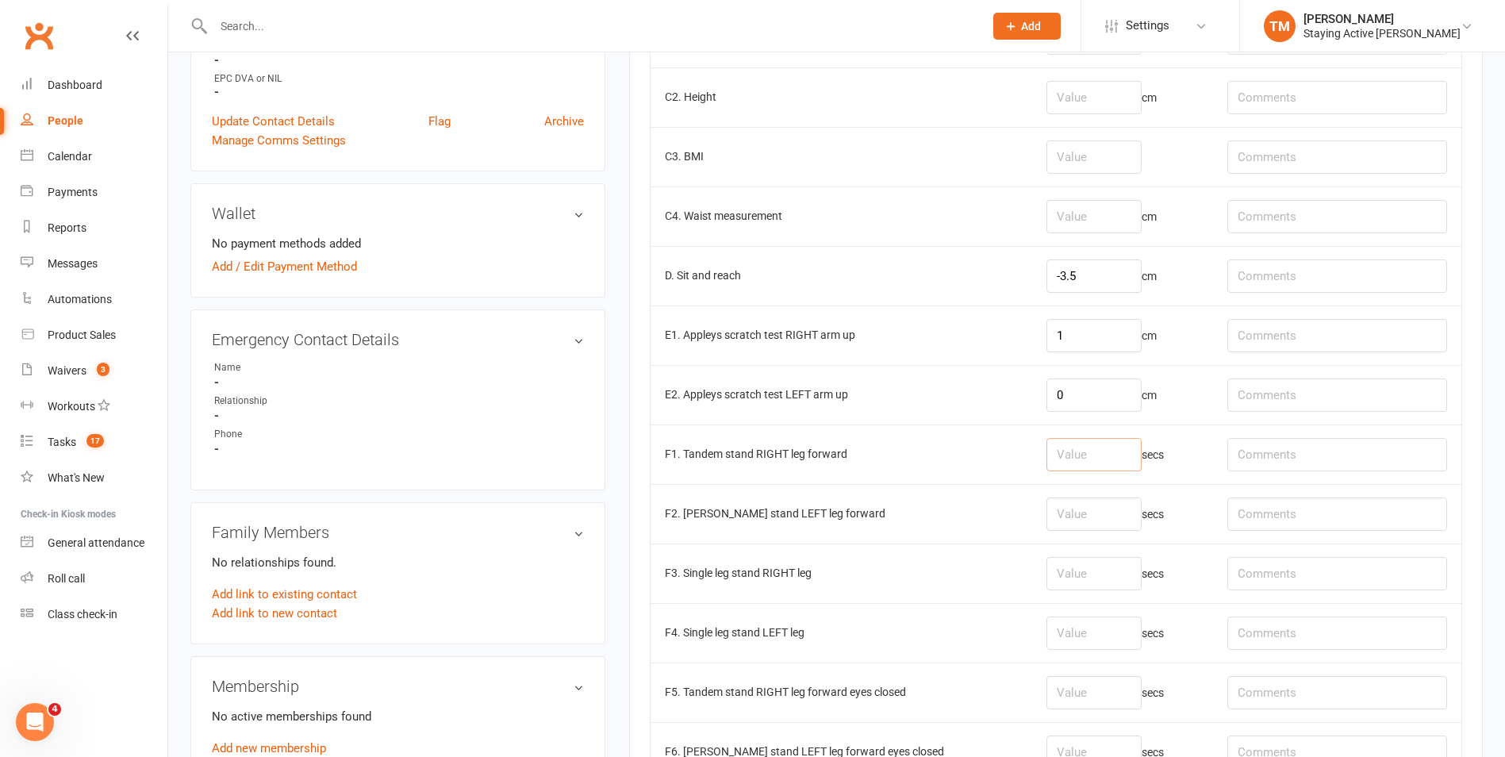
click at [1047, 466] on input "number" at bounding box center [1094, 454] width 95 height 33
type input "30"
click at [1070, 508] on input "number" at bounding box center [1094, 514] width 95 height 33
type input "30"
click at [1052, 572] on input "number" at bounding box center [1094, 573] width 95 height 33
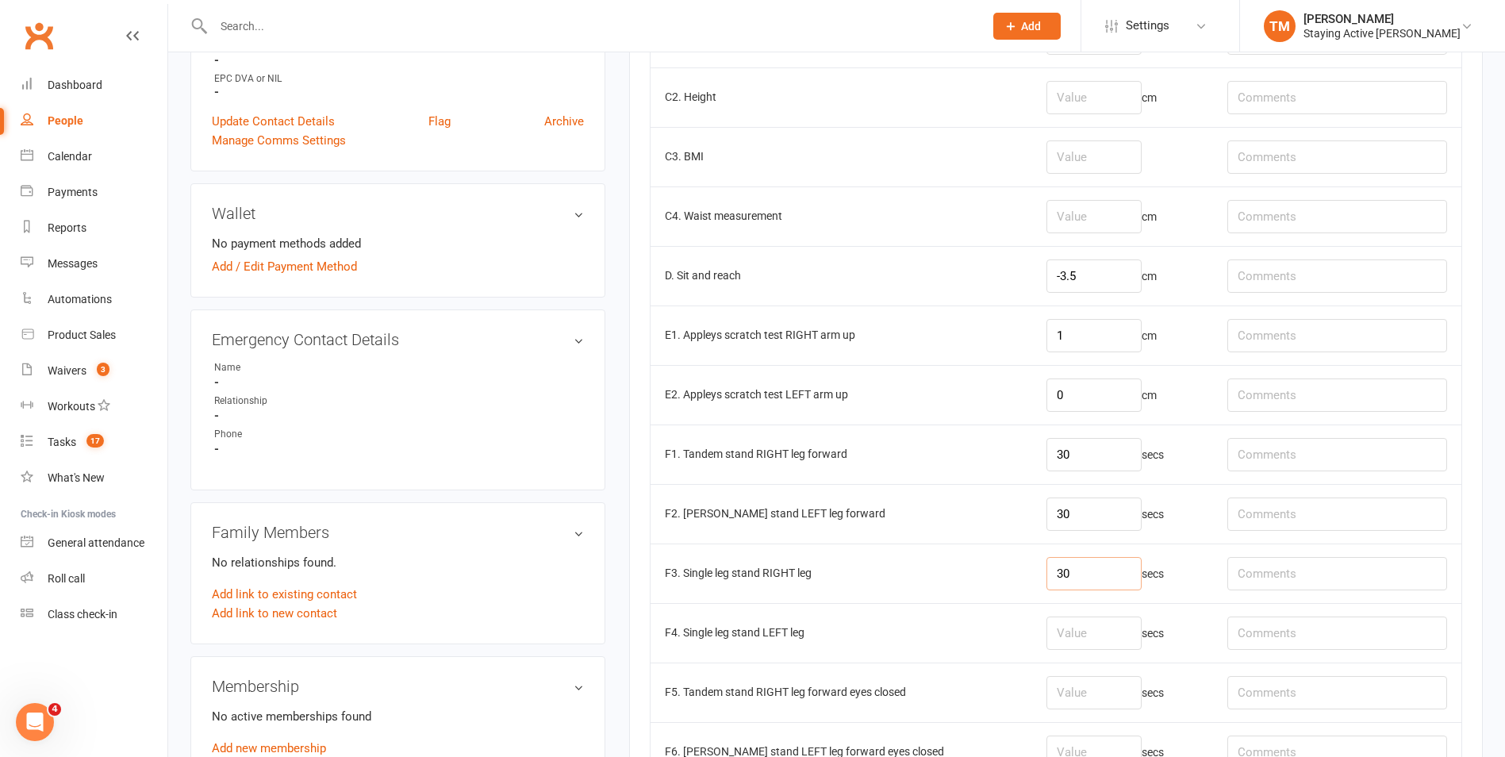
type input "30"
click at [1055, 619] on input "number" at bounding box center [1094, 633] width 95 height 33
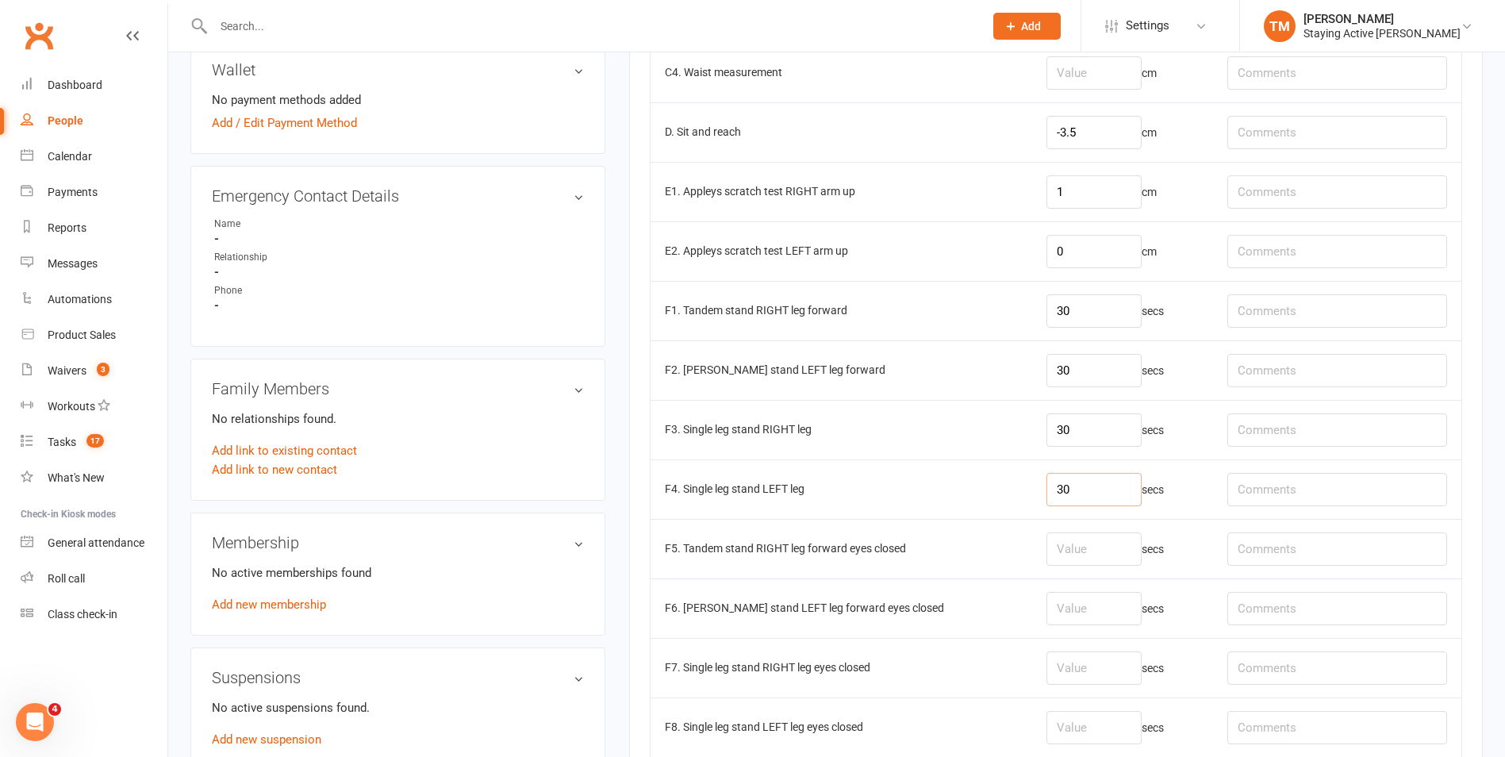
scroll to position [793, 0]
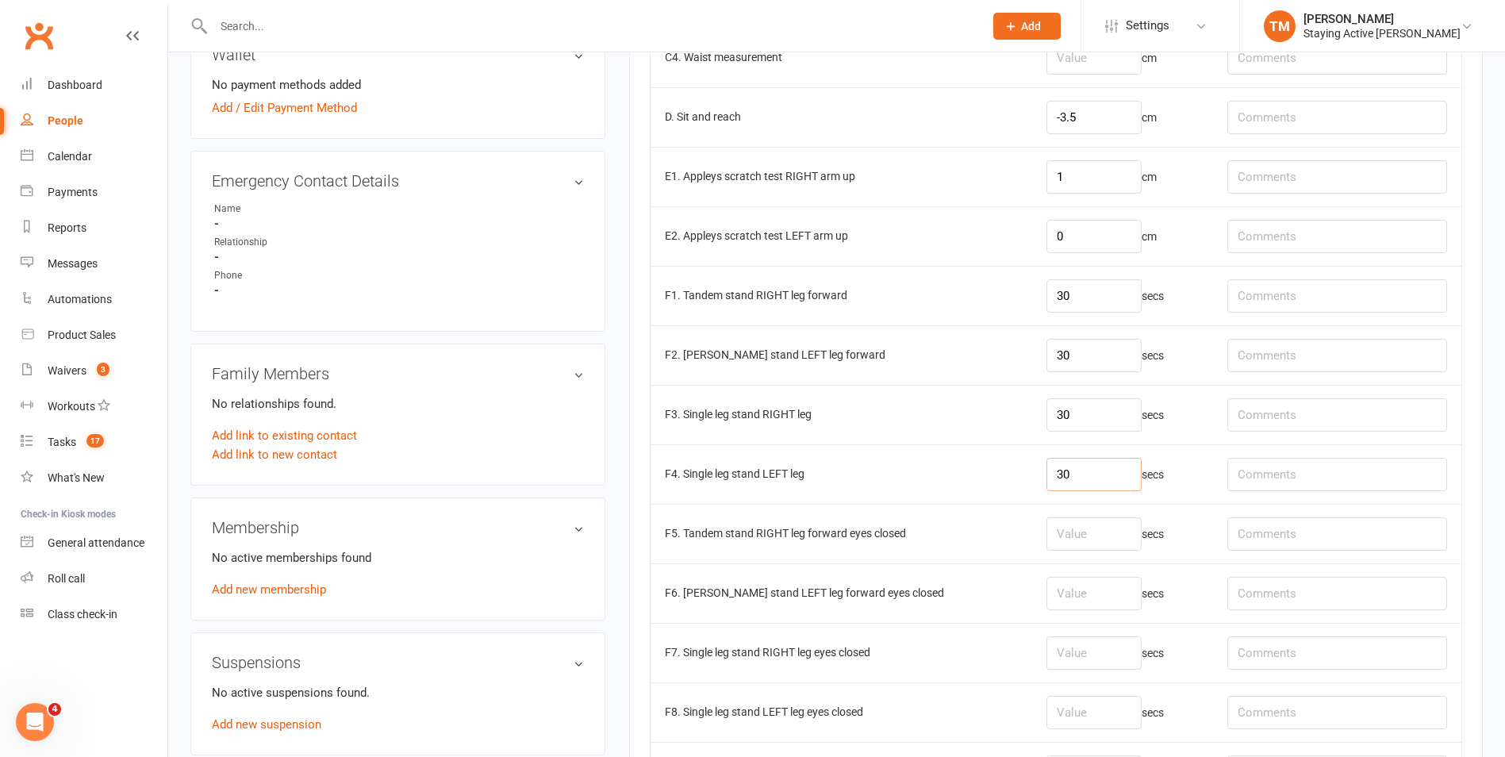
type input "30"
click at [907, 477] on td "F4. Single leg stand LEFT leg" at bounding box center [842, 474] width 382 height 60
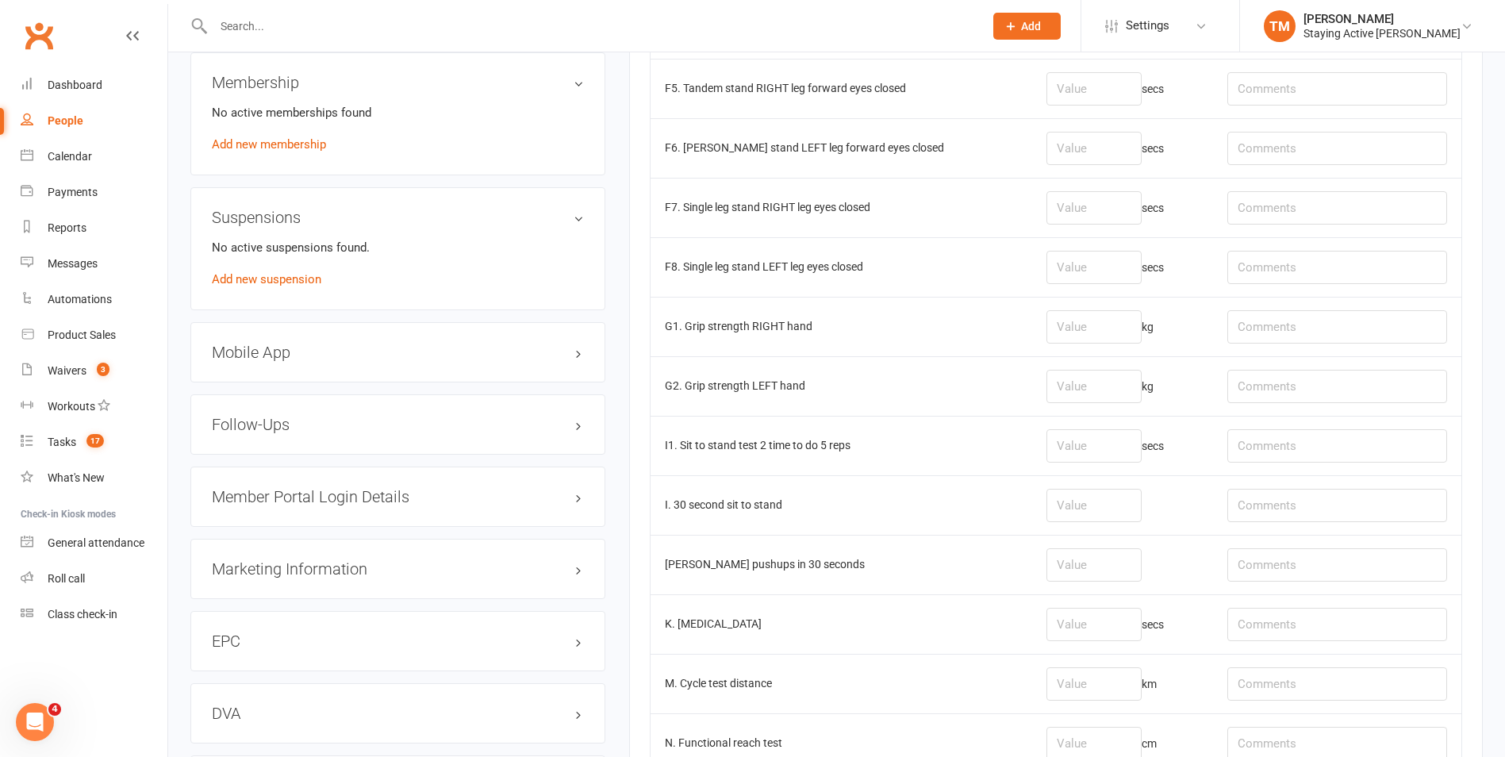
scroll to position [1270, 0]
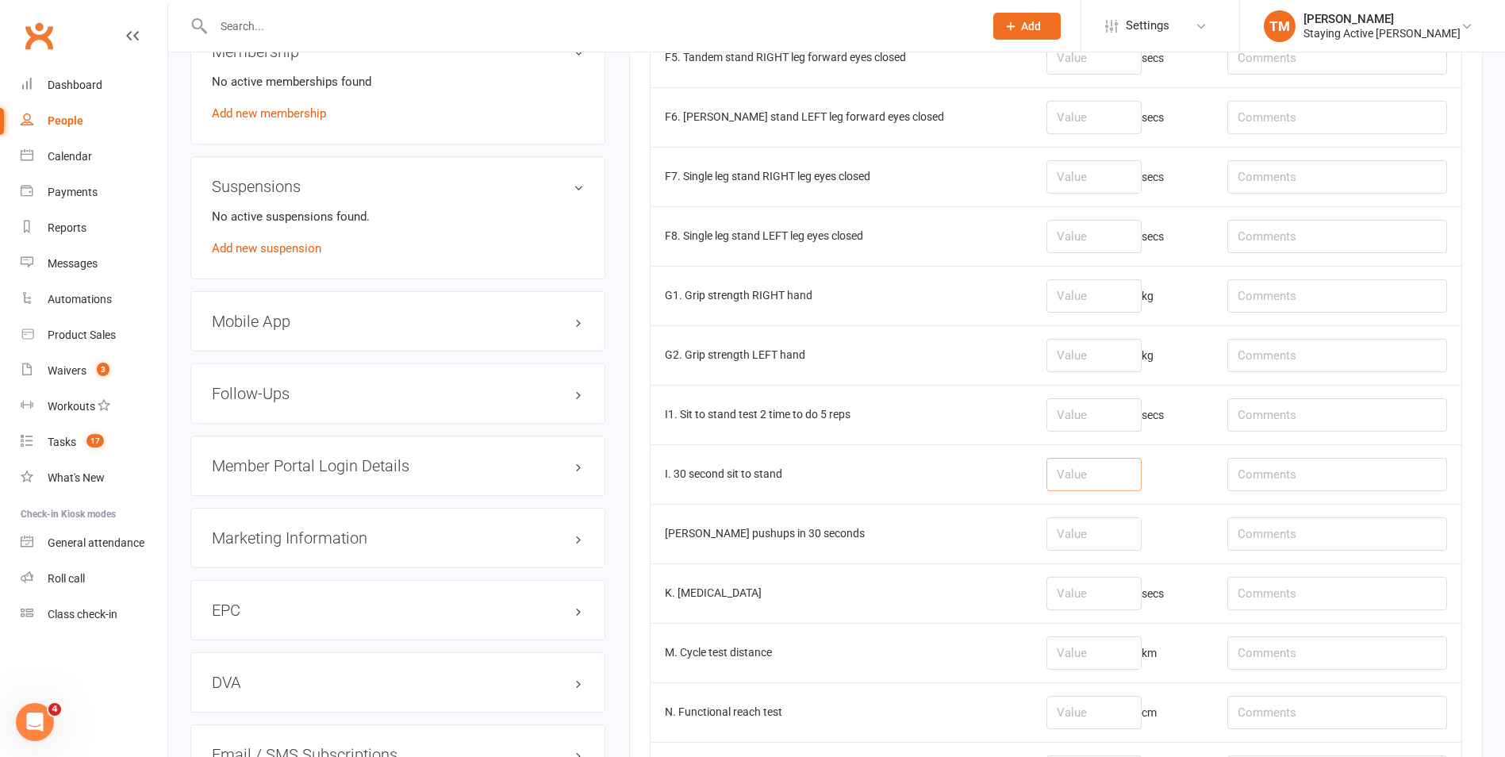
click at [1047, 478] on input "number" at bounding box center [1094, 474] width 95 height 33
type input "11"
click at [975, 452] on td "I. 30 second sit to stand" at bounding box center [842, 474] width 382 height 60
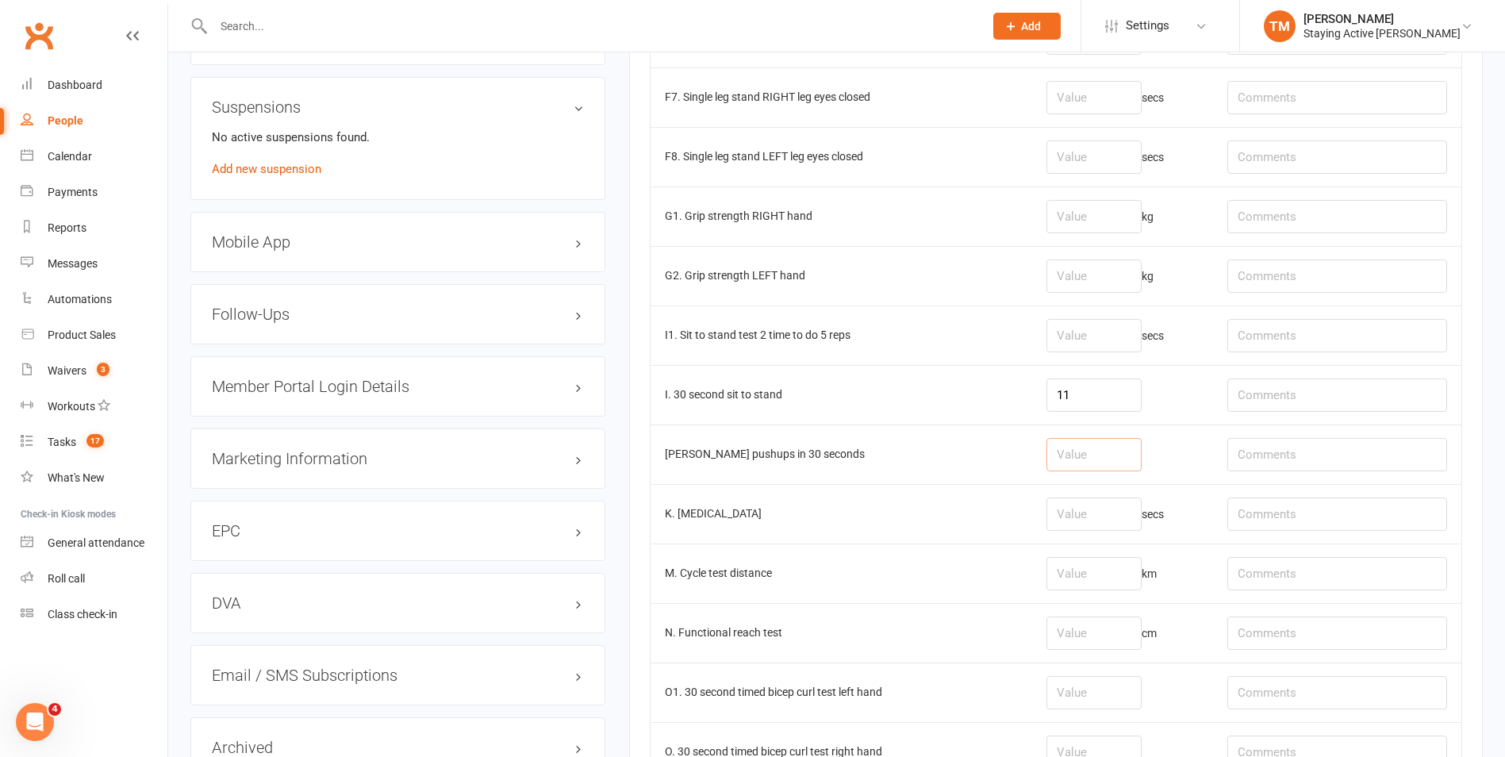
click at [1063, 447] on input "number" at bounding box center [1094, 454] width 95 height 33
type input "30"
click at [1052, 230] on input "number" at bounding box center [1094, 216] width 95 height 33
type input "20.1"
click at [1060, 274] on input "number" at bounding box center [1094, 275] width 95 height 33
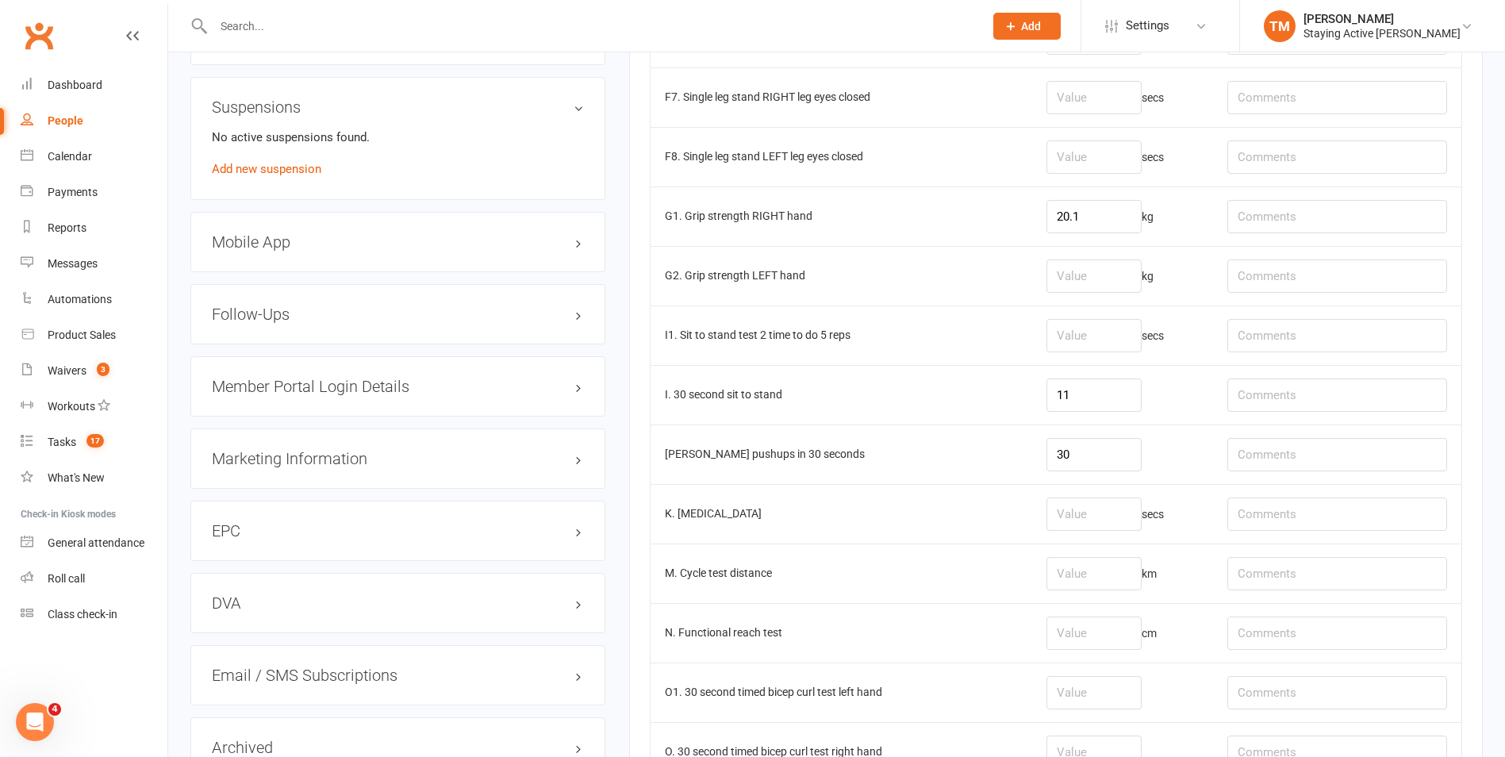
click at [988, 279] on td "G2. Grip strength LEFT hand" at bounding box center [842, 276] width 382 height 60
click at [1057, 284] on input "number" at bounding box center [1094, 275] width 95 height 33
type input "16.8"
click at [997, 327] on td "I1. Sit to stand test 2 time to do 5 reps" at bounding box center [842, 335] width 382 height 60
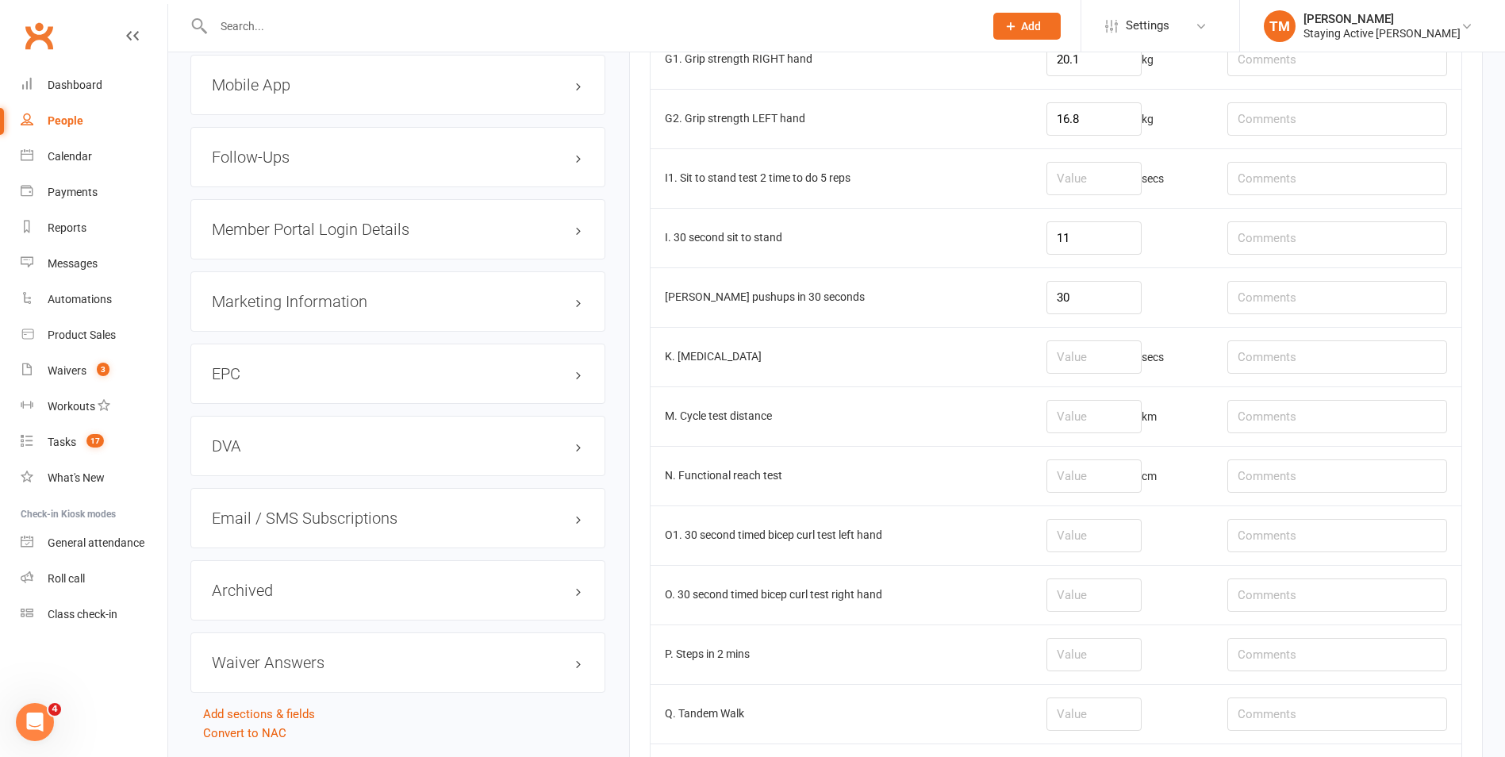
scroll to position [1508, 0]
click at [1009, 330] on td "K. Timed up and go test" at bounding box center [842, 355] width 382 height 60
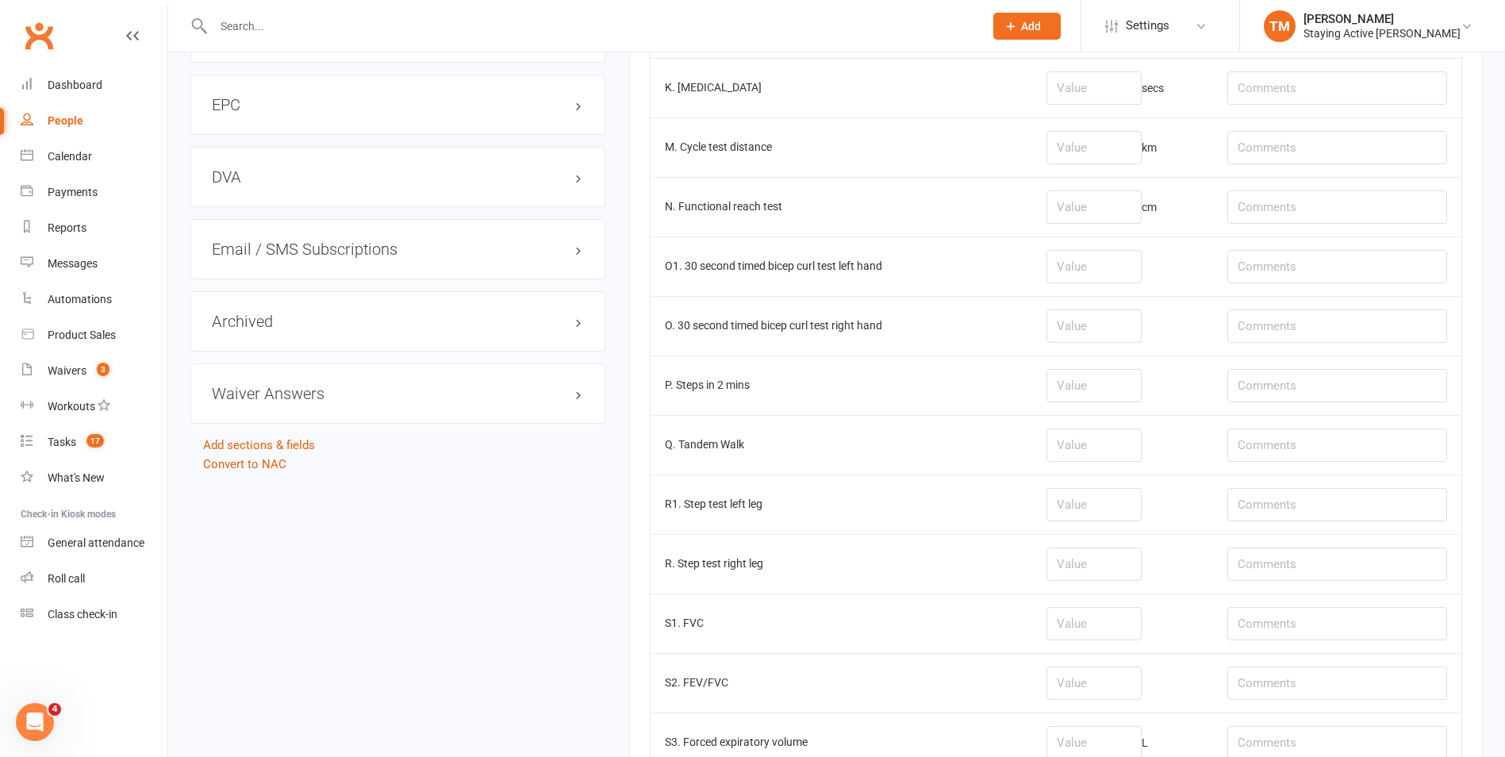
scroll to position [1773, 0]
click at [1047, 159] on input "number" at bounding box center [1094, 149] width 95 height 33
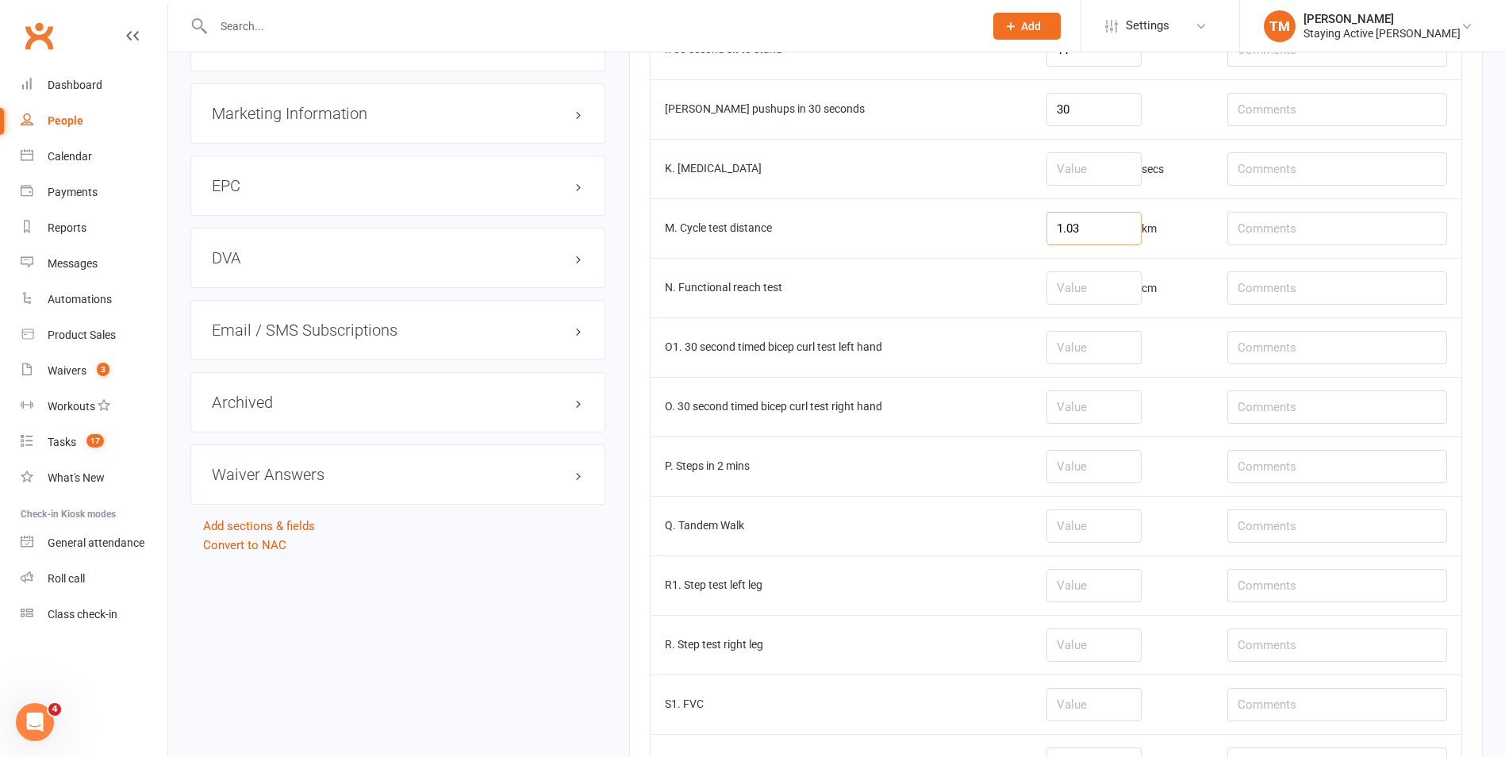
type input "1.03"
click at [1043, 267] on td "cm" at bounding box center [1122, 288] width 181 height 60
drag, startPoint x: 993, startPoint y: 237, endPoint x: 983, endPoint y: 228, distance: 14.0
click at [993, 236] on td "M. Cycle test distance" at bounding box center [842, 228] width 382 height 60
click at [1221, 220] on td at bounding box center [1337, 228] width 248 height 60
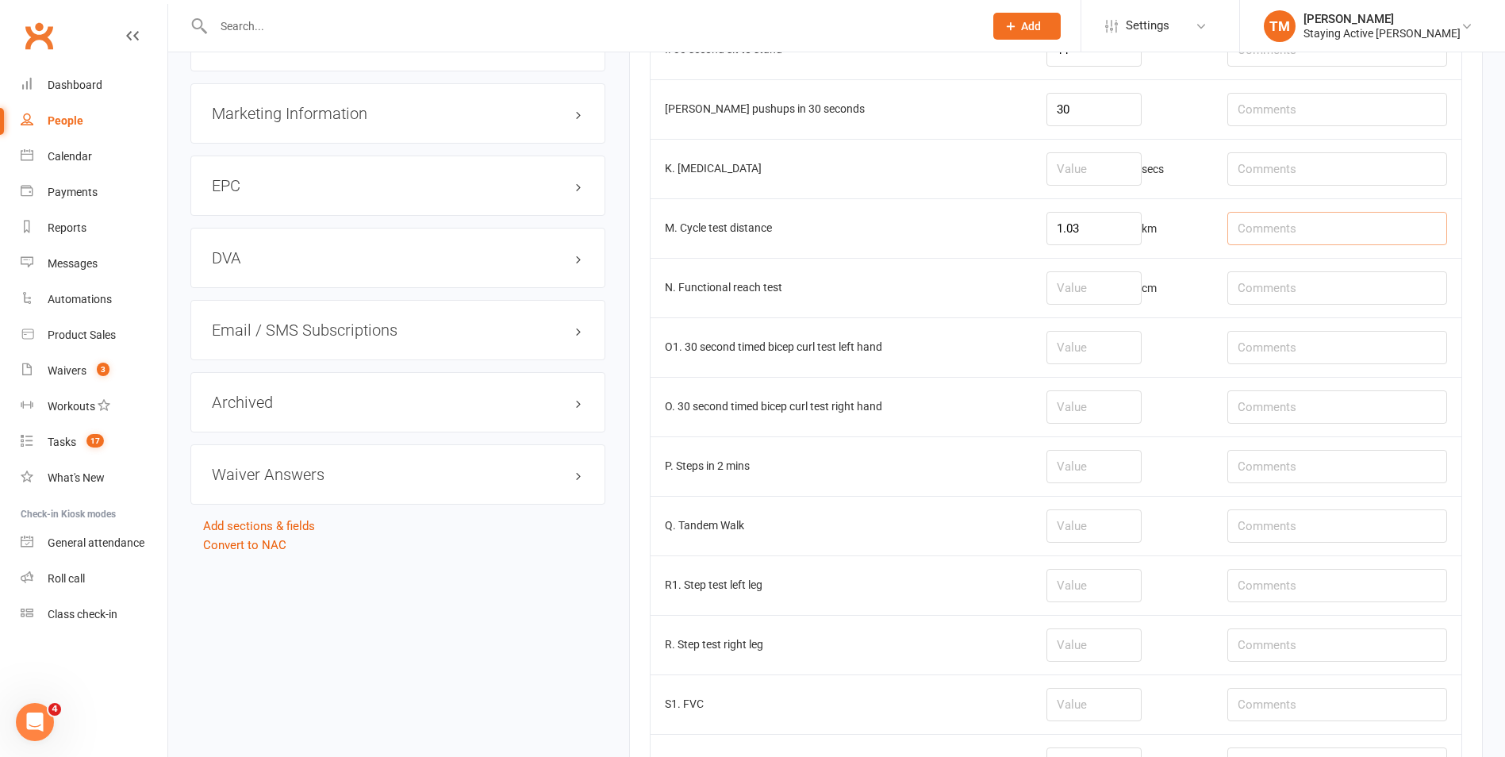
click at [1351, 221] on input "text" at bounding box center [1338, 228] width 220 height 33
type input "H: 6 L3"
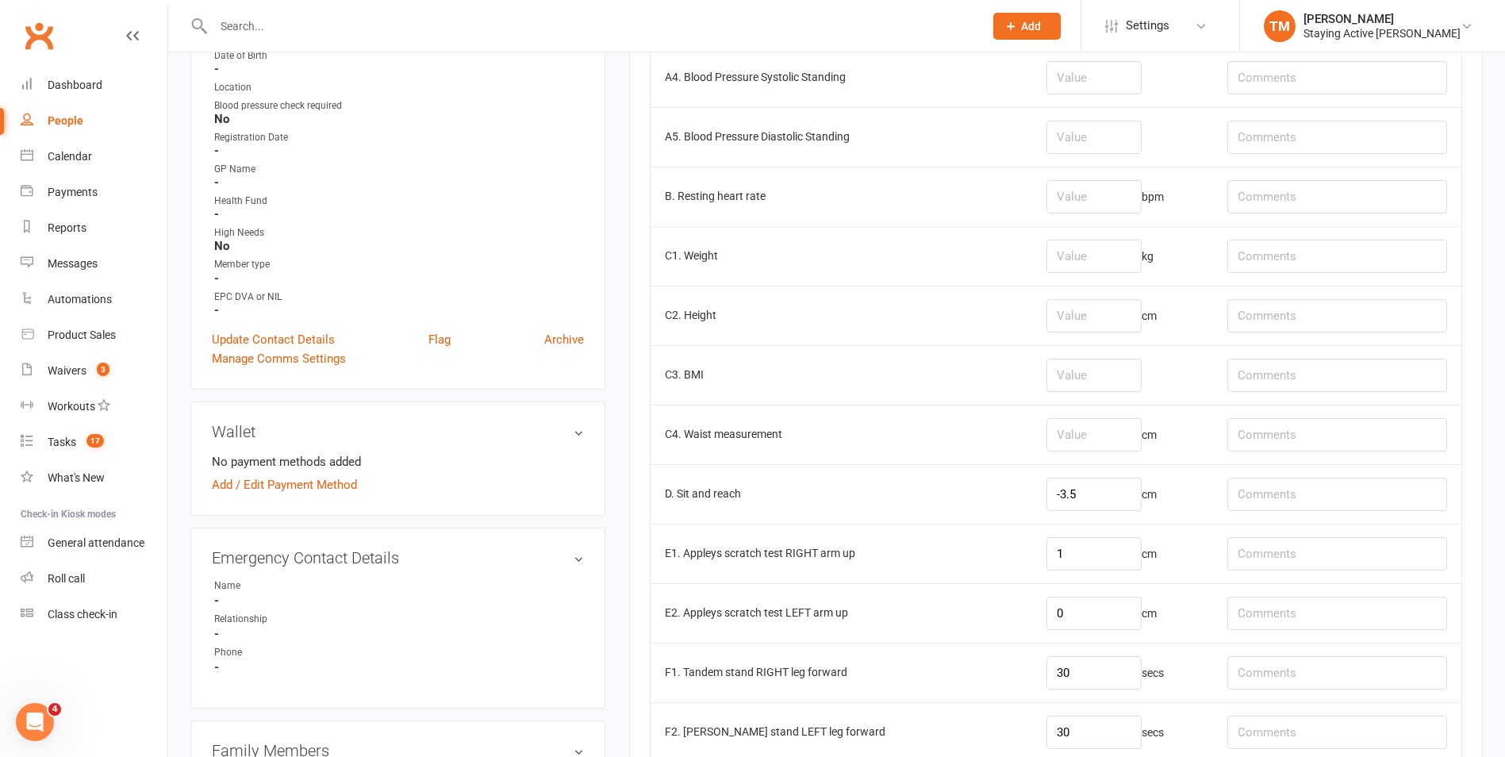
scroll to position [425, 0]
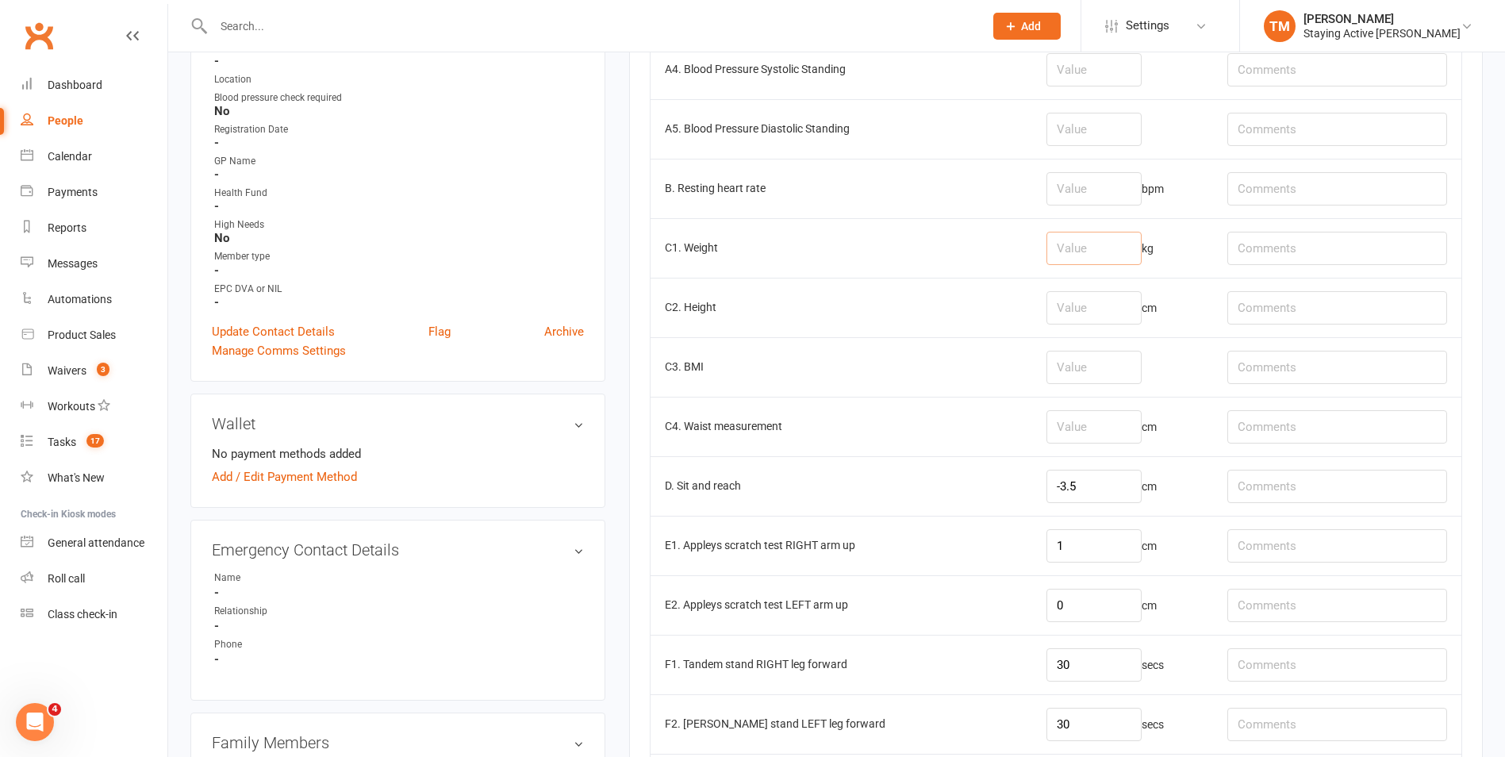
click at [1047, 241] on input "number" at bounding box center [1094, 248] width 95 height 33
click at [1063, 291] on input "number" at bounding box center [1094, 307] width 95 height 33
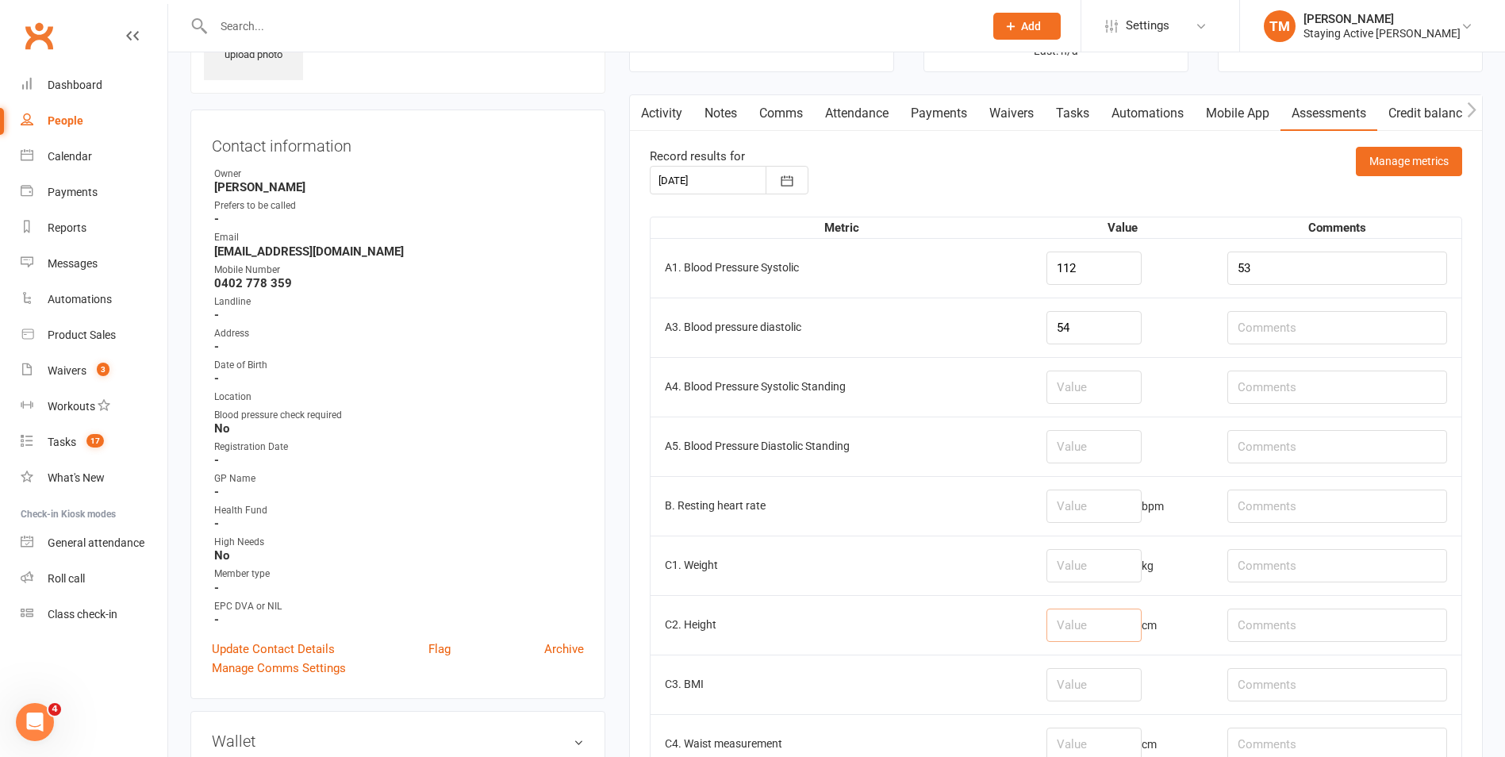
scroll to position [0, 0]
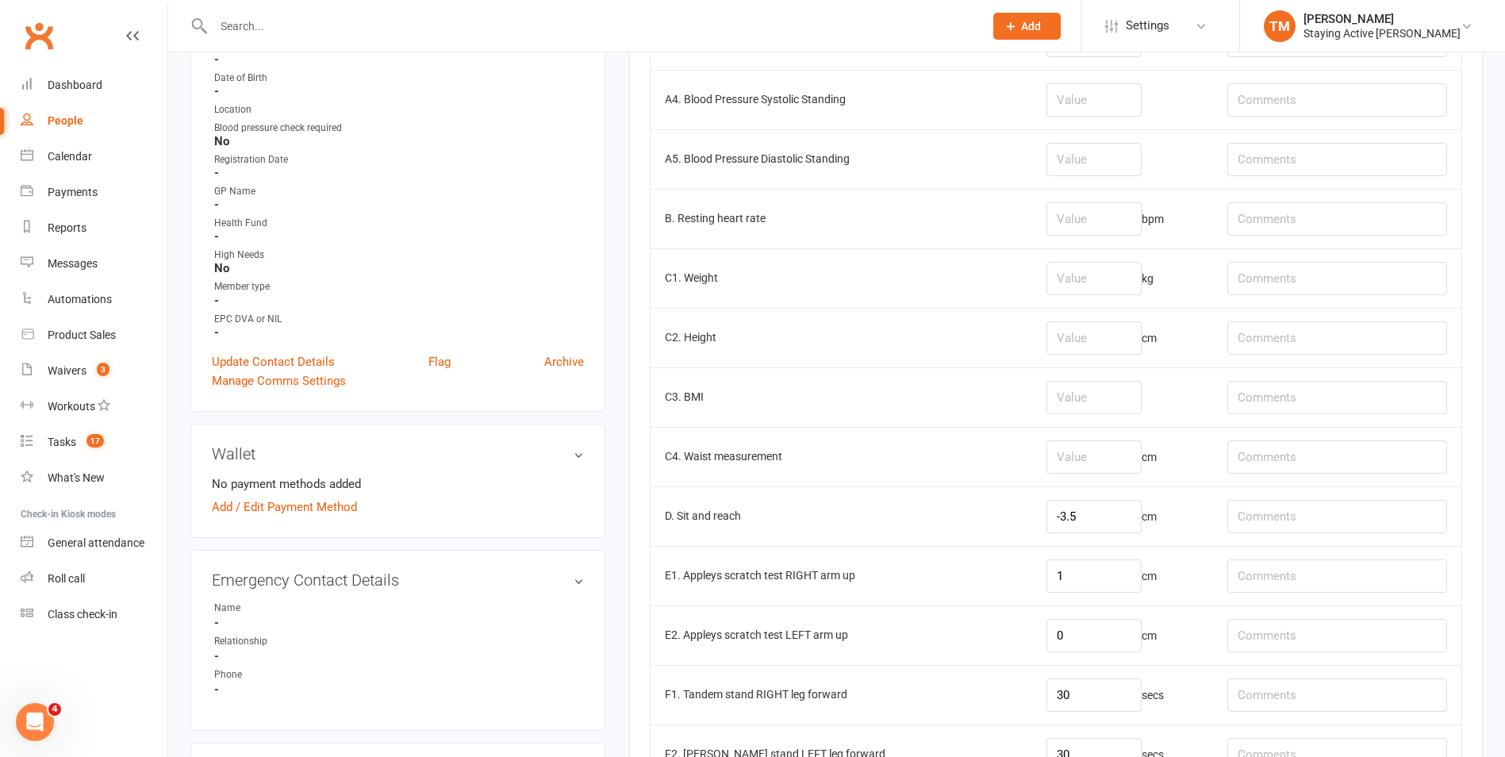
scroll to position [397, 0]
click at [1059, 217] on input "number" at bounding box center [1094, 216] width 95 height 33
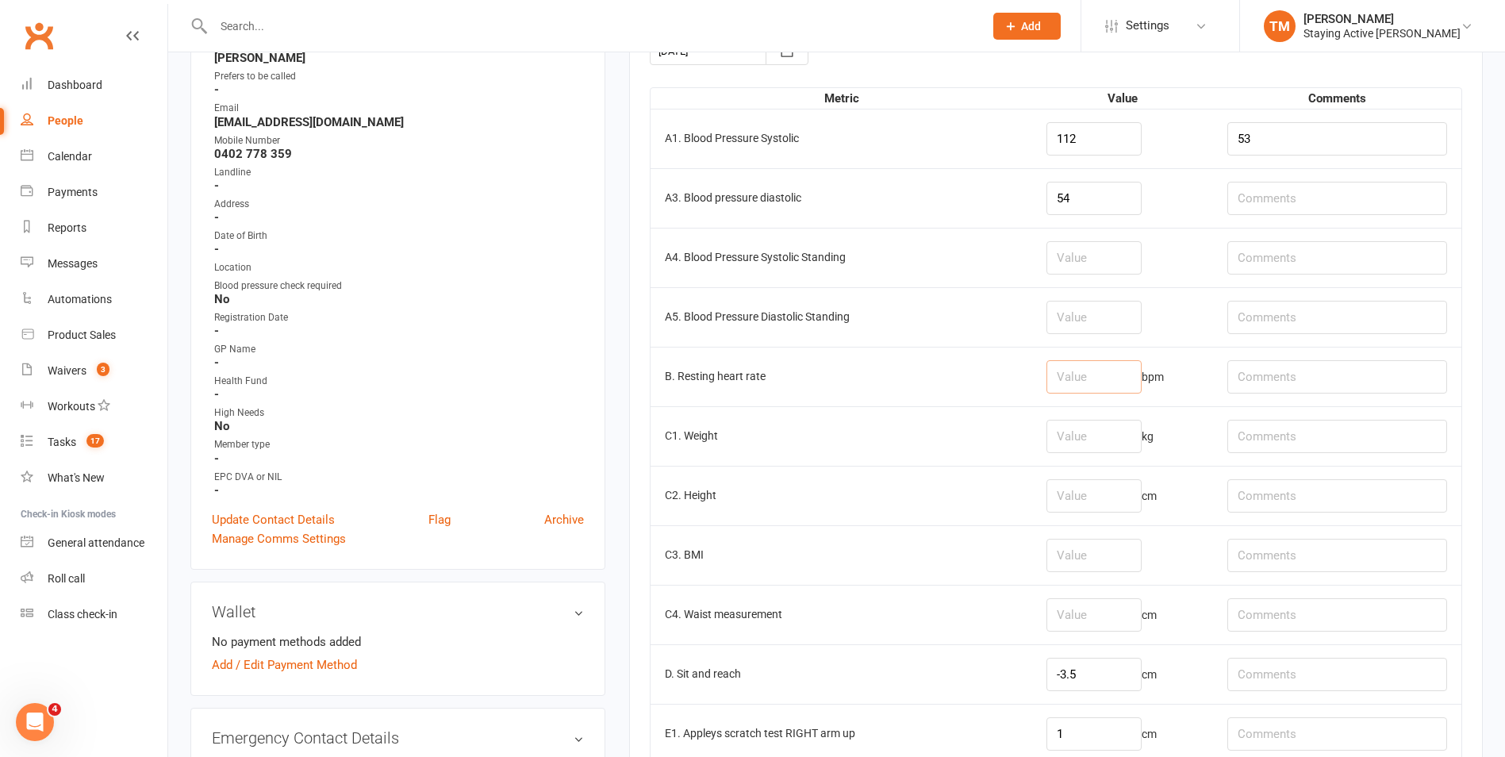
scroll to position [238, 0]
click at [1062, 378] on input "number" at bounding box center [1094, 375] width 95 height 33
type input "53"
click at [1032, 352] on td "53 bpm" at bounding box center [1122, 375] width 181 height 60
click at [958, 338] on td "A5. Blood Pressure Diastolic Standing" at bounding box center [842, 316] width 382 height 60
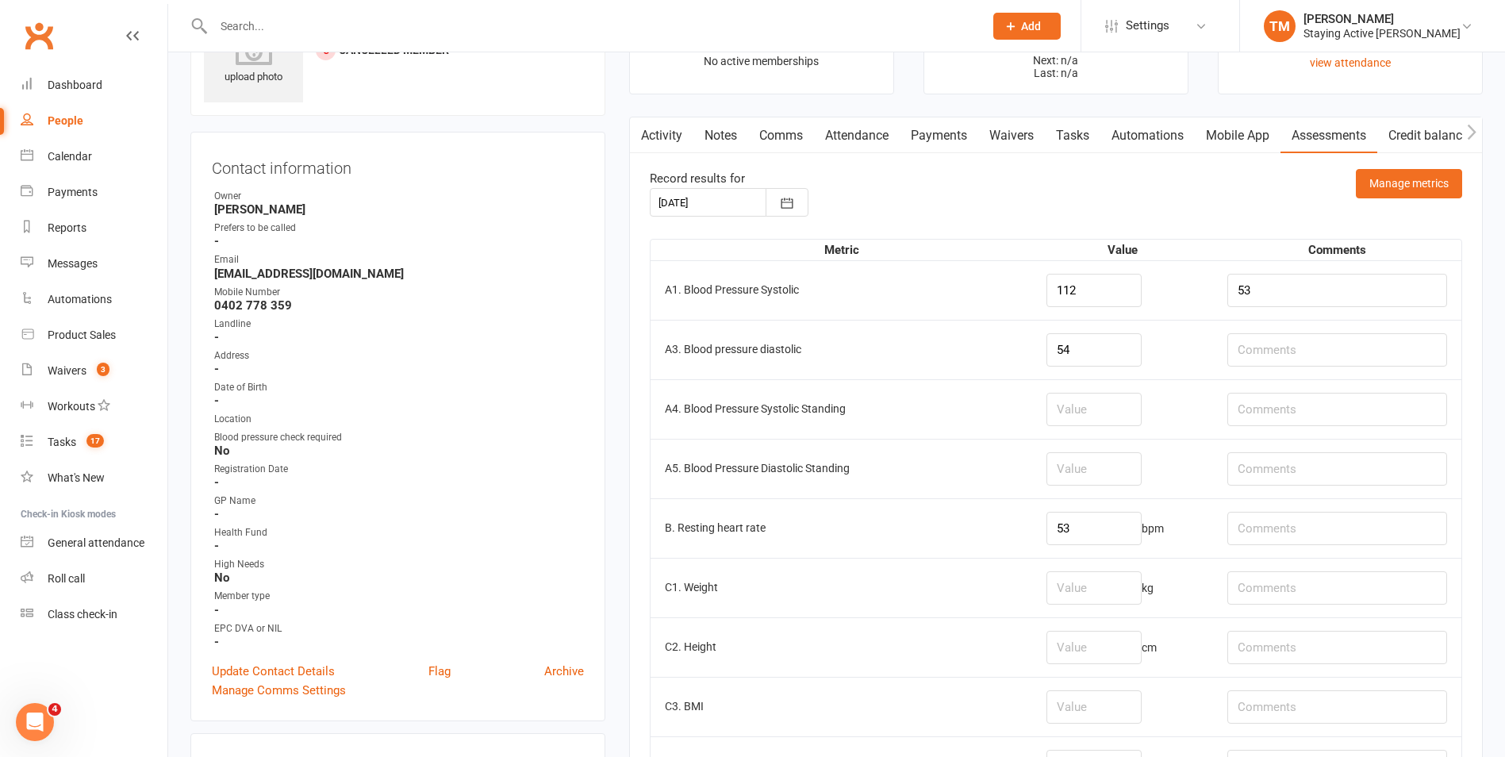
scroll to position [0, 0]
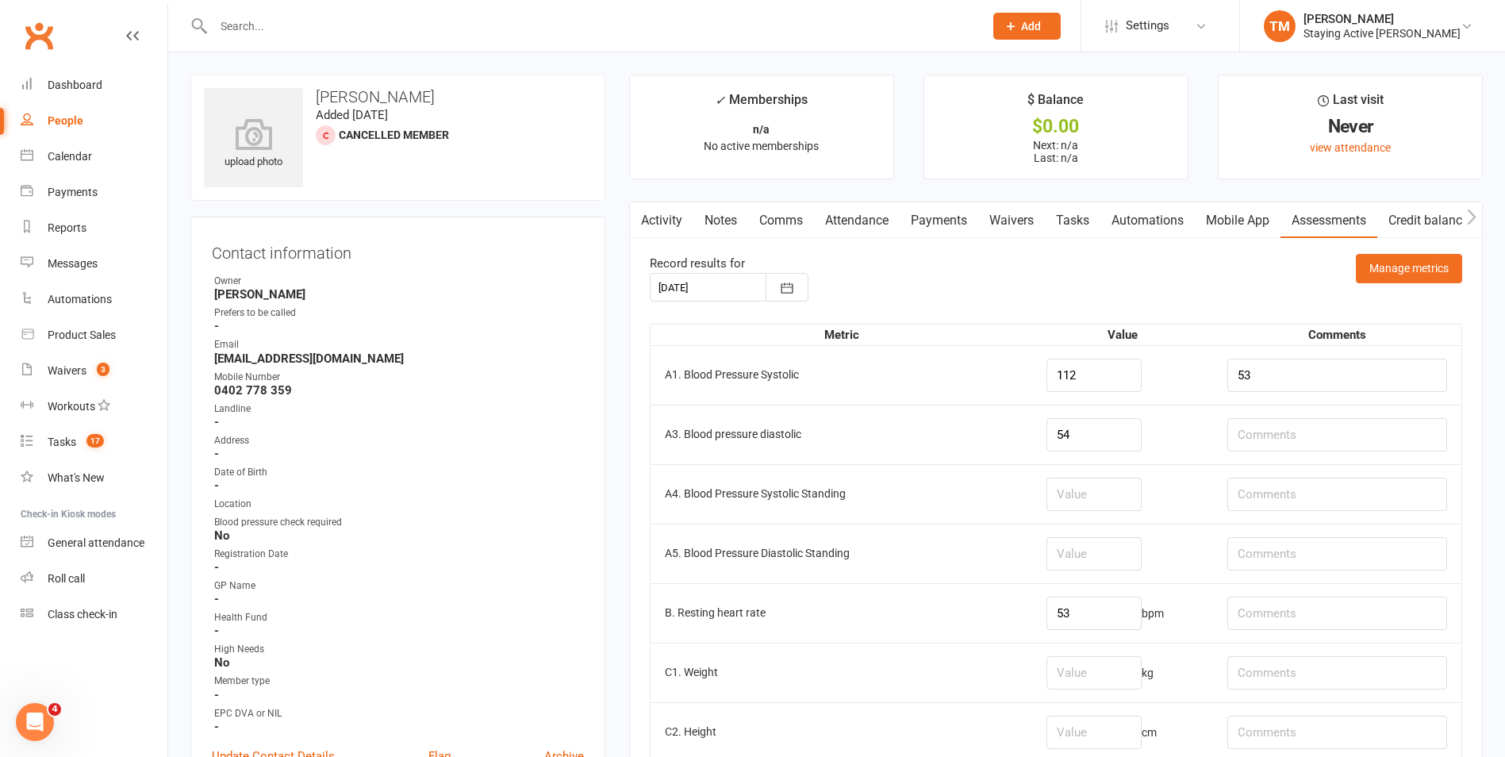
click at [965, 285] on div "14 Oct 2025 October 2025 Sun Mon Tue Wed Thu Fri Sat 40 28 29 30 01 02 03 04 41…" at bounding box center [1056, 287] width 813 height 29
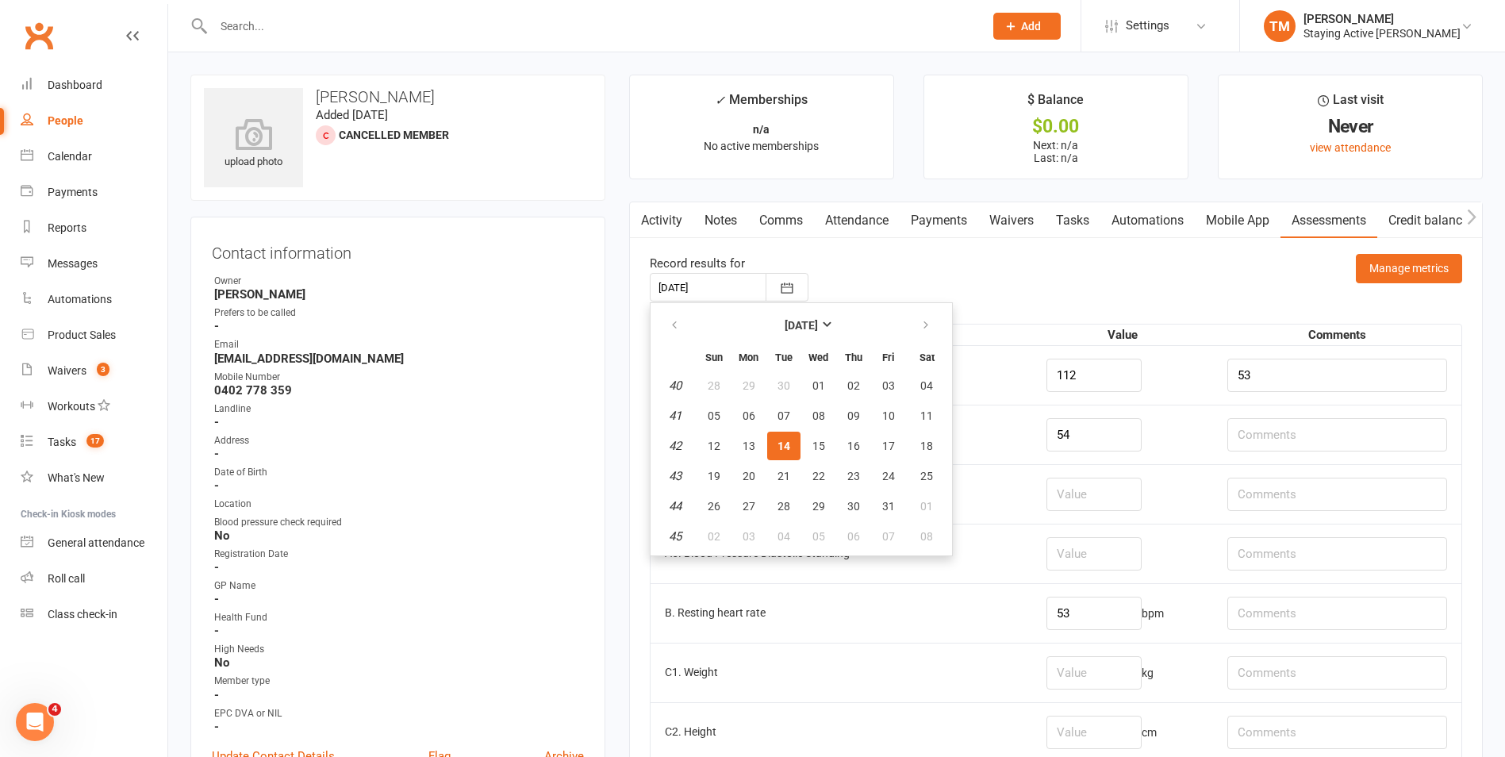
click at [964, 285] on div "14 Oct 2025 October 2025 Sun Mon Tue Wed Thu Fri Sat 40 28 29 30 01 02 03 04 41…" at bounding box center [1056, 287] width 813 height 29
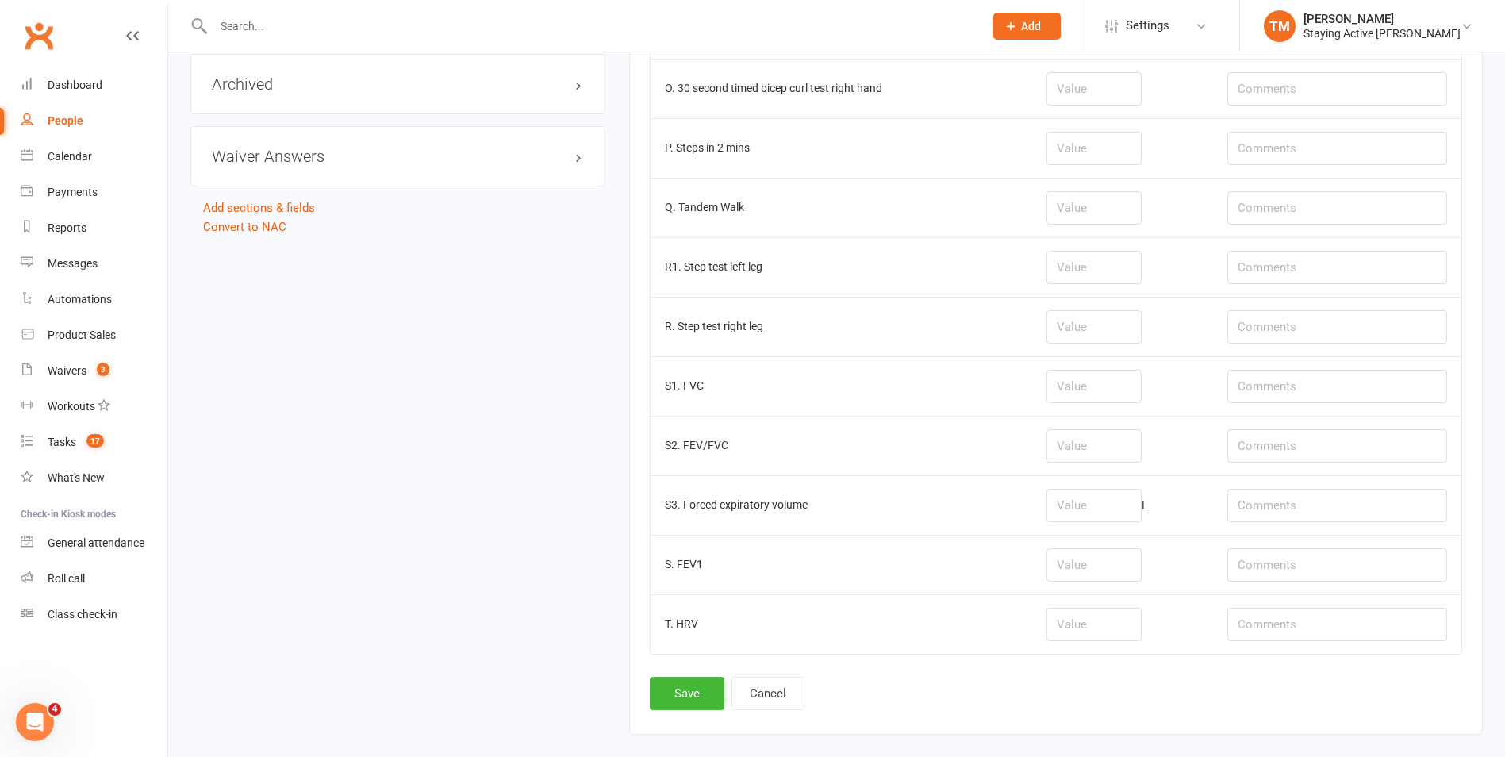
scroll to position [2011, 0]
click at [682, 703] on button "Save" at bounding box center [687, 694] width 75 height 33
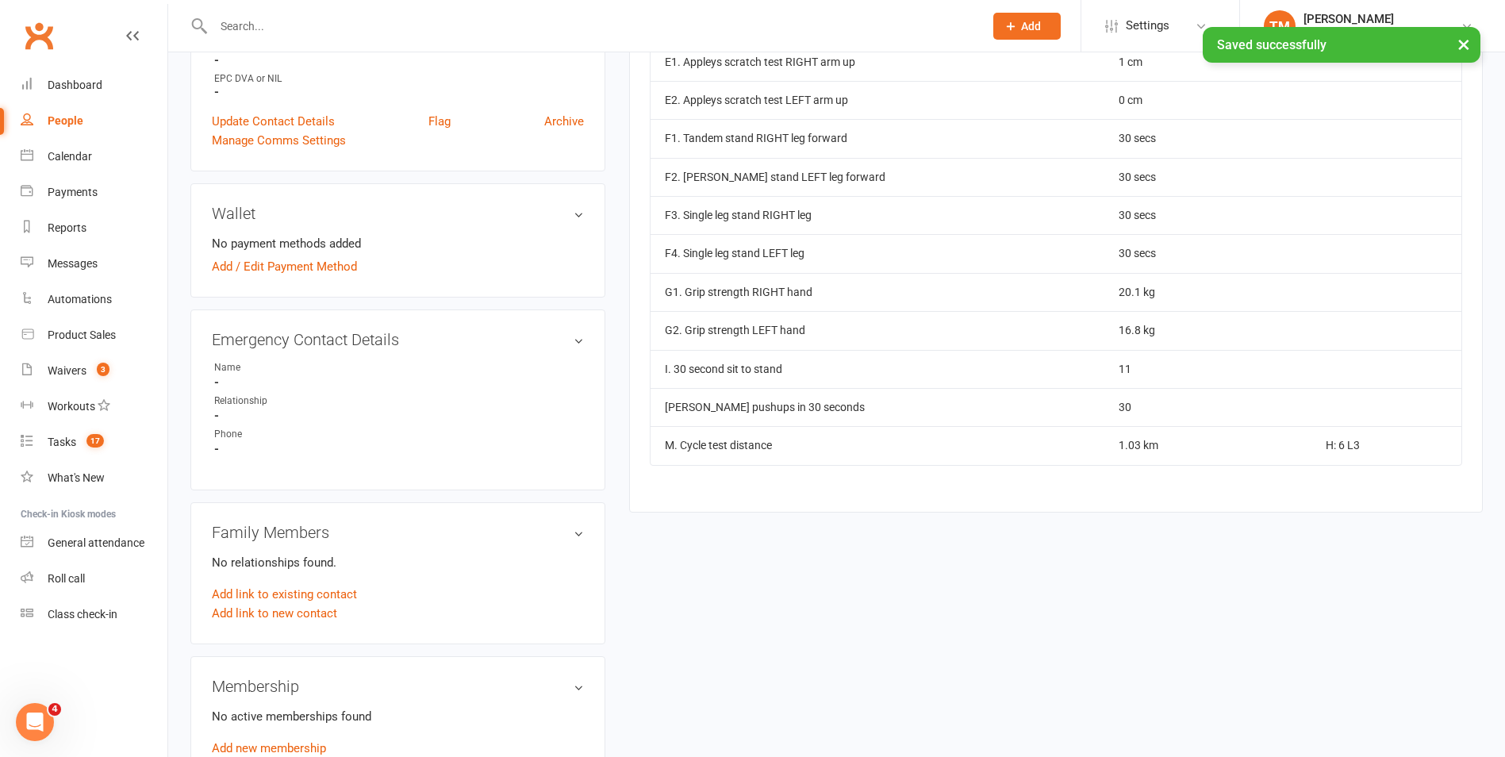
scroll to position [397, 0]
